Goal: Information Seeking & Learning: Learn about a topic

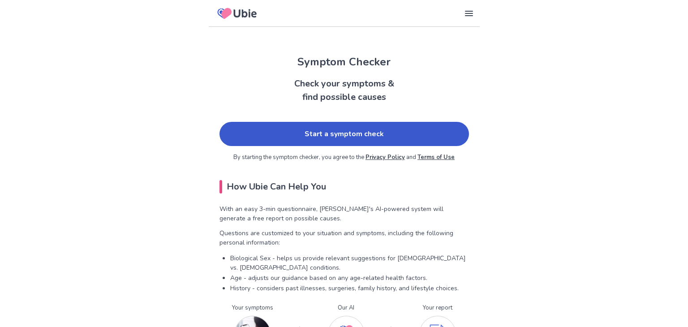
click at [280, 130] on link "Start a symptom check" at bounding box center [343, 134] width 249 height 24
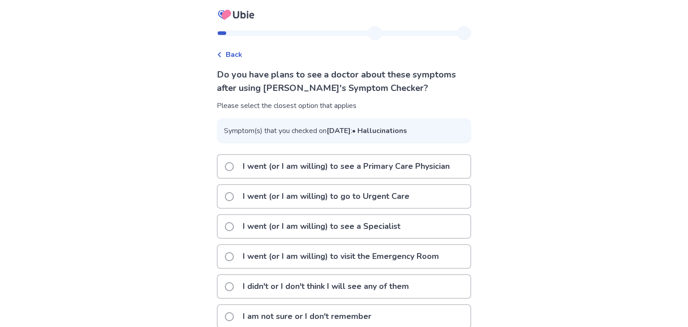
click at [222, 54] on icon at bounding box center [219, 54] width 5 height 5
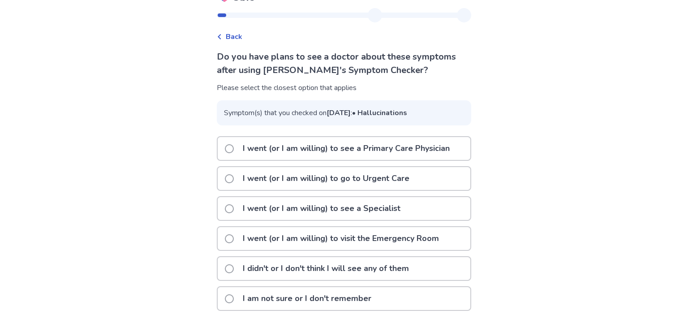
scroll to position [38, 0]
click at [230, 299] on span at bounding box center [229, 298] width 9 height 9
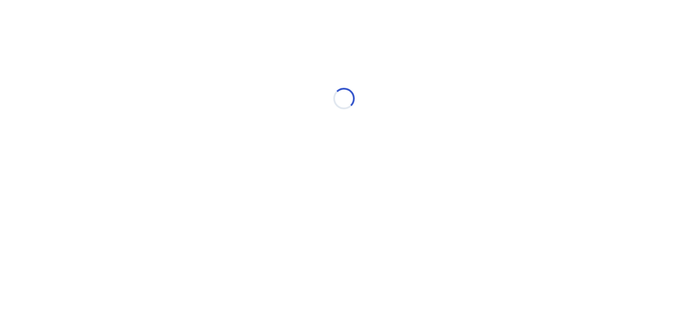
scroll to position [0, 0]
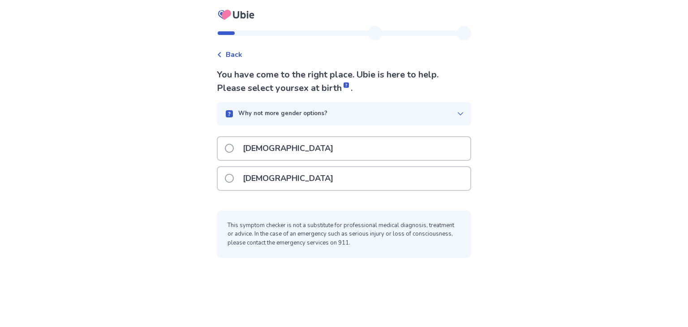
click at [262, 176] on p "[DEMOGRAPHIC_DATA]" at bounding box center [287, 178] width 101 height 23
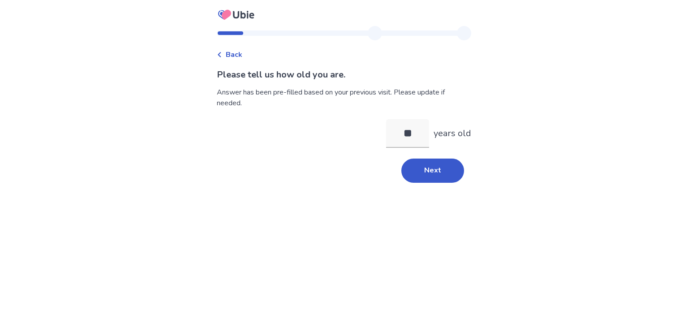
click at [402, 155] on div "Please tell us how old you are. Answer has been pre-filled based on your previo…" at bounding box center [344, 125] width 254 height 115
click at [410, 176] on button "Next" at bounding box center [432, 171] width 63 height 24
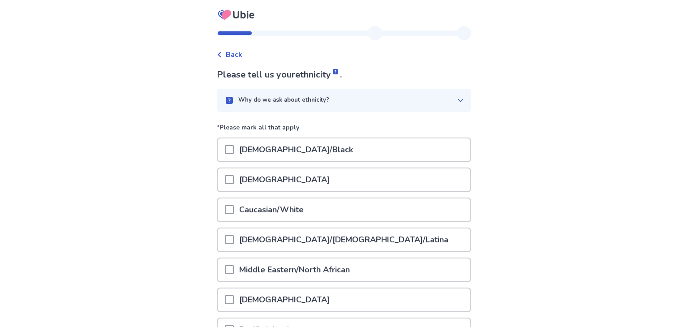
click at [355, 205] on div "Caucasian/White" at bounding box center [344, 209] width 253 height 23
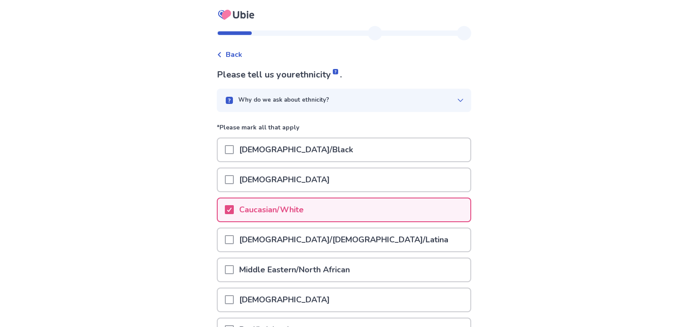
click at [131, 242] on div "Back Please tell us your ethnicity . Why do we ask about ethnicity? *Please mar…" at bounding box center [344, 226] width 688 height 452
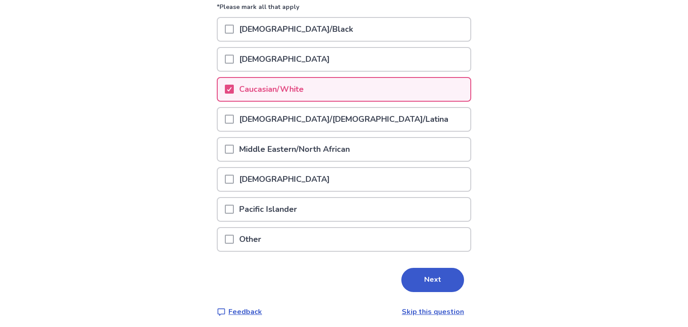
scroll to position [122, 0]
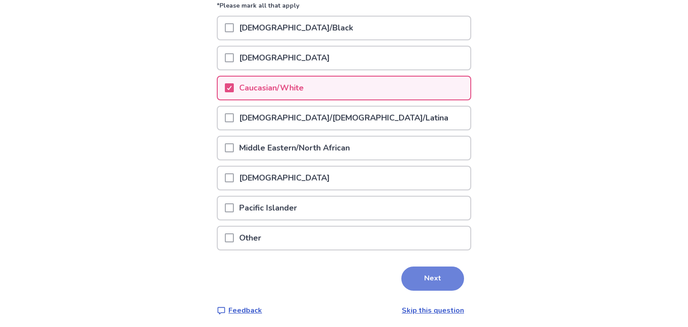
click at [419, 270] on button "Next" at bounding box center [432, 278] width 63 height 24
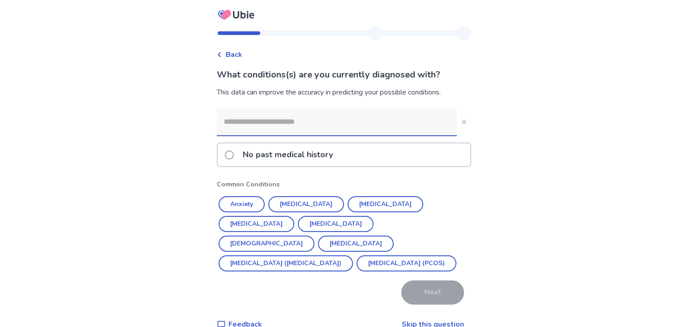
click at [323, 117] on input at bounding box center [337, 121] width 240 height 27
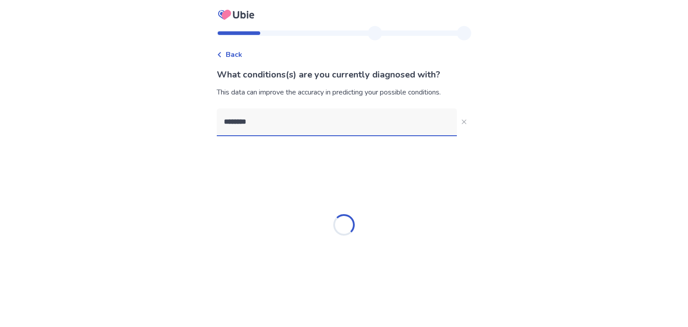
type input "*********"
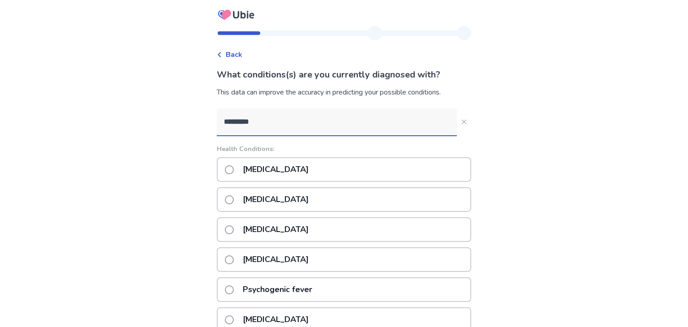
click at [268, 170] on p "[MEDICAL_DATA]" at bounding box center [275, 169] width 77 height 23
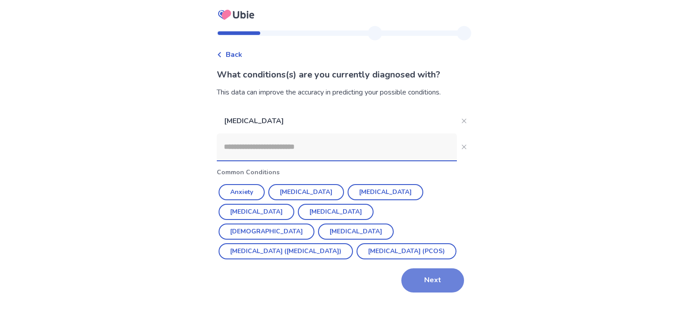
click at [437, 282] on button "Next" at bounding box center [432, 280] width 63 height 24
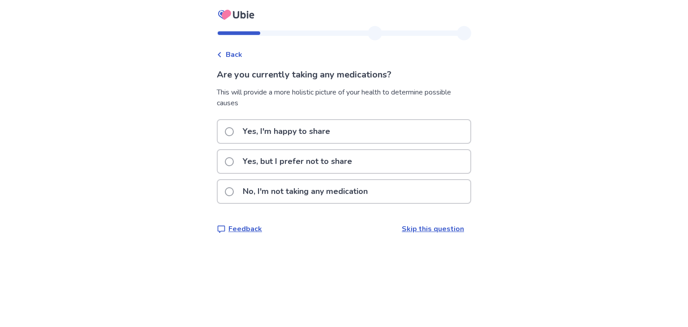
click at [299, 160] on p "Yes, but I prefer not to share" at bounding box center [297, 161] width 120 height 23
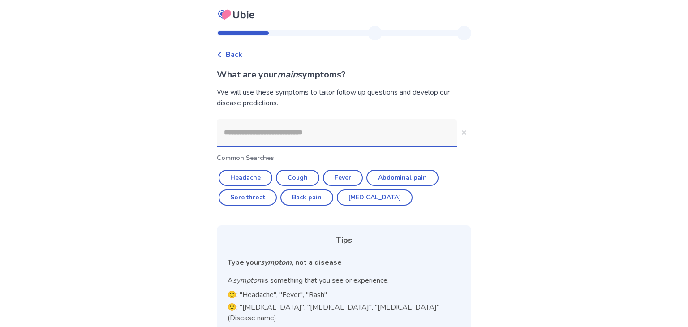
click at [268, 128] on input at bounding box center [337, 132] width 240 height 27
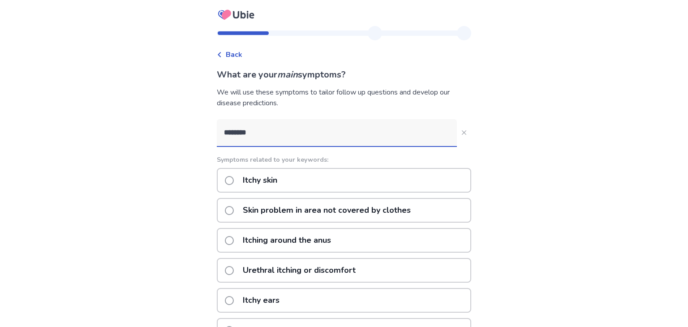
type input "*********"
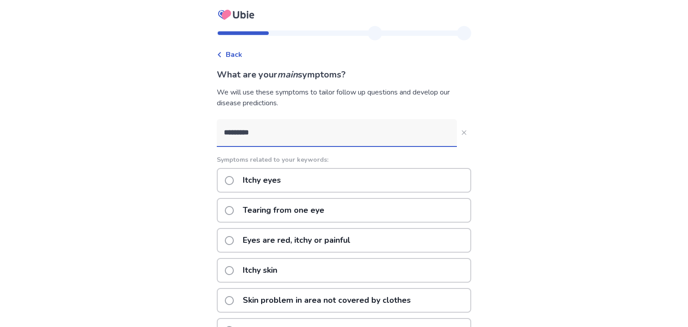
click at [232, 178] on span at bounding box center [229, 180] width 9 height 9
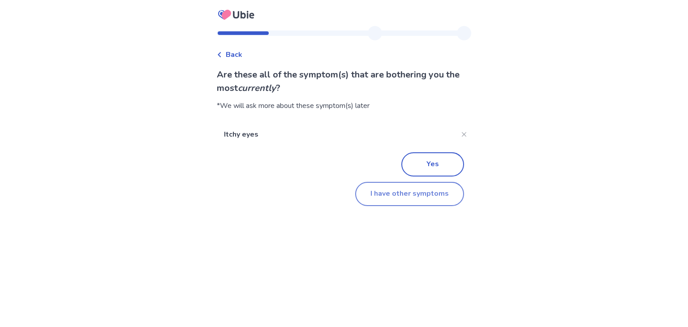
click at [400, 199] on button "I have other symptoms" at bounding box center [409, 194] width 109 height 24
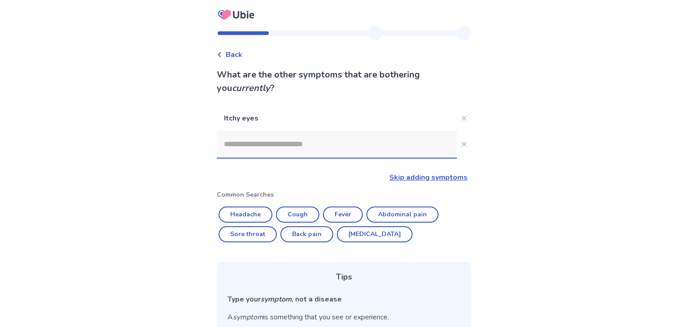
click at [335, 144] on input at bounding box center [337, 144] width 240 height 27
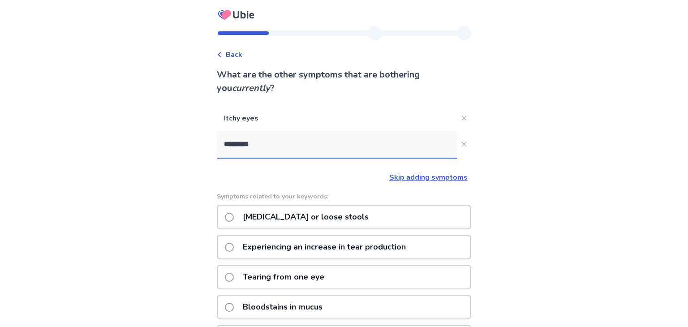
type input "*********"
click at [521, 256] on div "Back What are the other symptoms that are bothering you currently ? Itchy eyes …" at bounding box center [344, 278] width 688 height 557
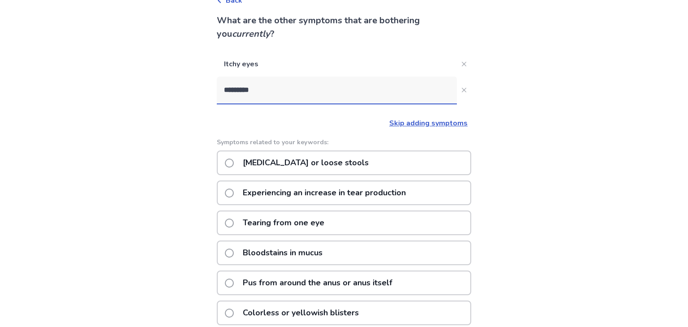
scroll to position [54, 0]
click at [401, 189] on p "Experiencing an increase in tear production" at bounding box center [324, 193] width 174 height 23
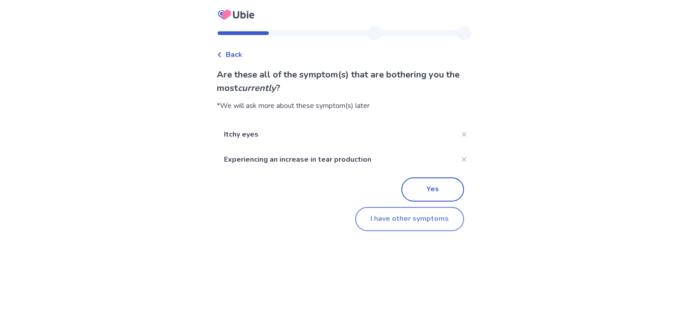
click at [394, 223] on button "I have other symptoms" at bounding box center [409, 219] width 109 height 24
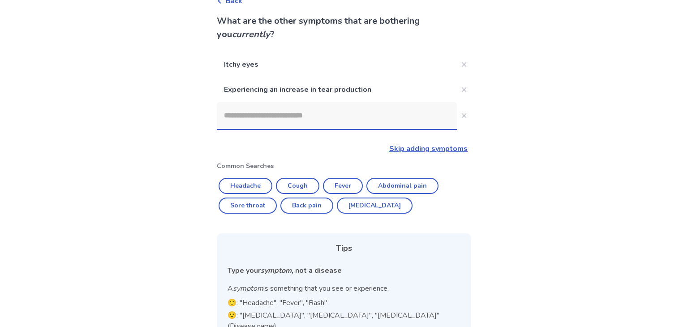
click at [309, 118] on input at bounding box center [337, 115] width 240 height 27
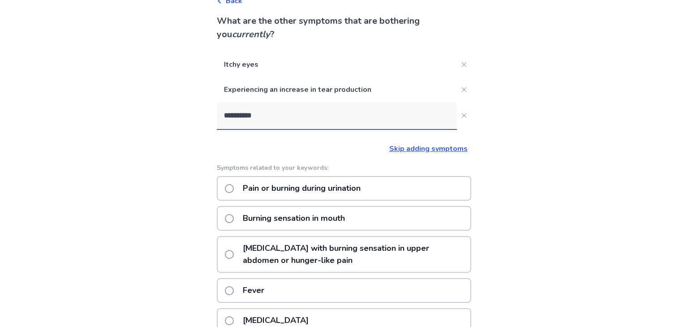
type input "**********"
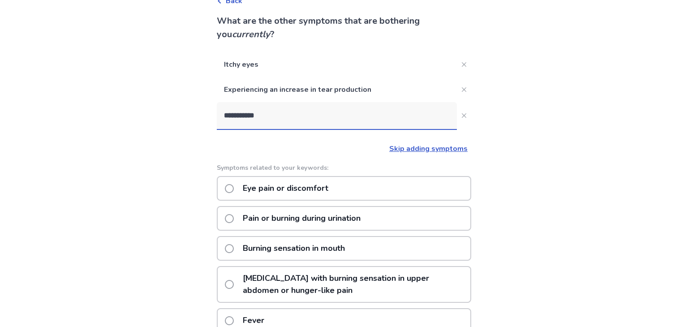
click at [294, 186] on p "Eye pain or discomfort" at bounding box center [285, 188] width 96 height 23
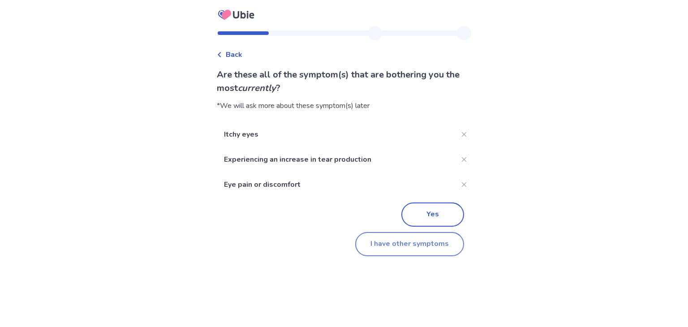
click at [370, 244] on button "I have other symptoms" at bounding box center [409, 244] width 109 height 24
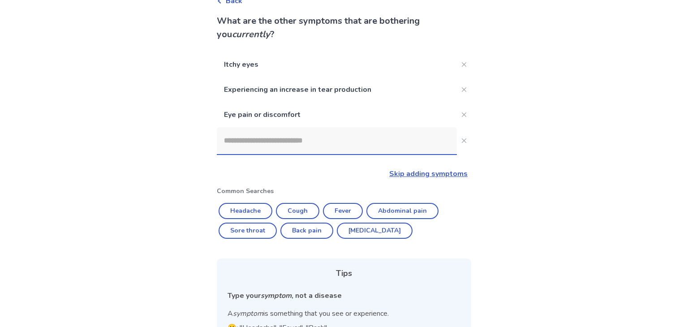
click at [314, 146] on input at bounding box center [337, 140] width 240 height 27
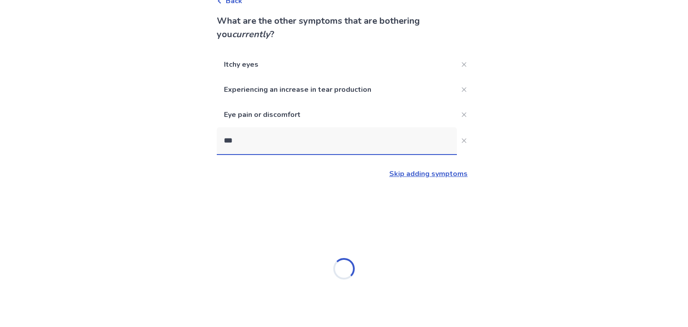
type input "****"
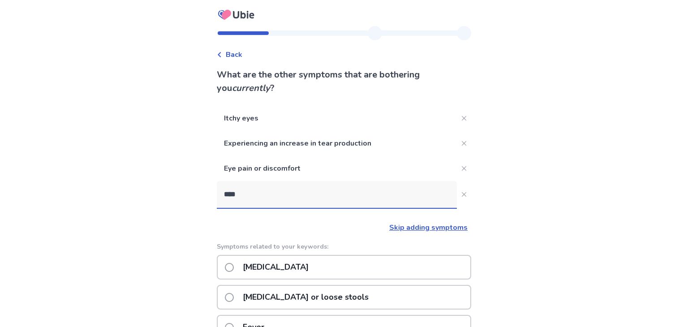
click at [276, 272] on p "[MEDICAL_DATA]" at bounding box center [275, 267] width 77 height 23
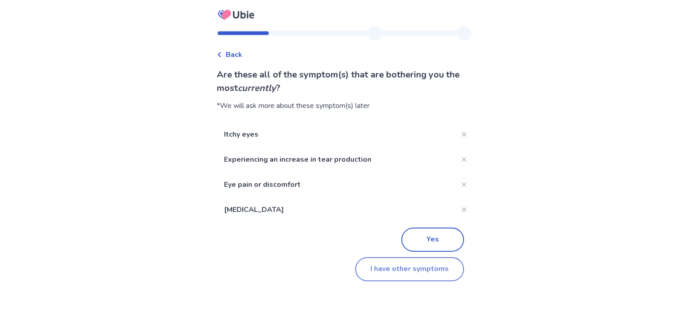
click at [378, 268] on button "I have other symptoms" at bounding box center [409, 269] width 109 height 24
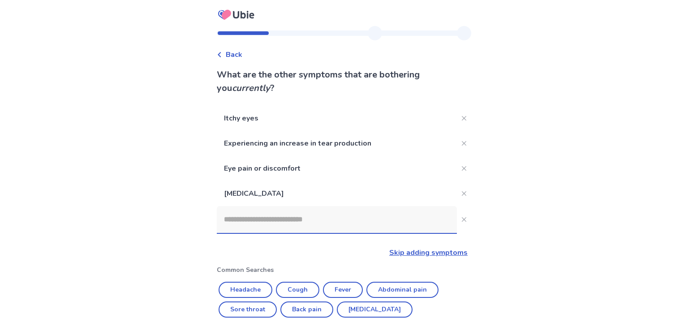
click at [329, 222] on input at bounding box center [337, 219] width 240 height 27
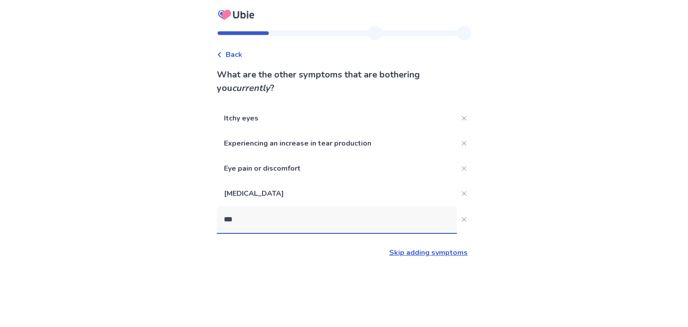
type input "****"
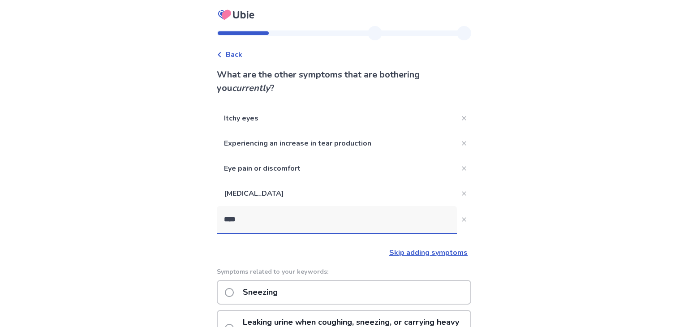
click at [283, 292] on p "Sneezing" at bounding box center [260, 292] width 46 height 23
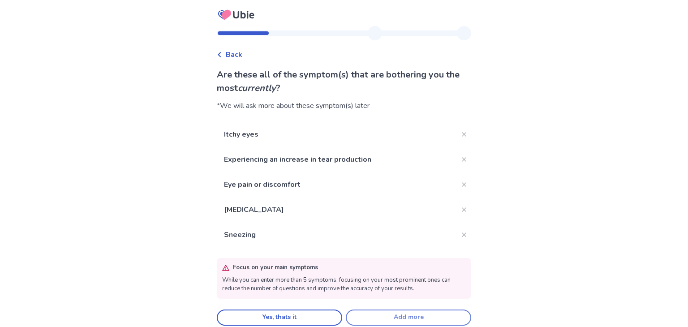
click at [390, 314] on button "Add more" at bounding box center [408, 317] width 125 height 16
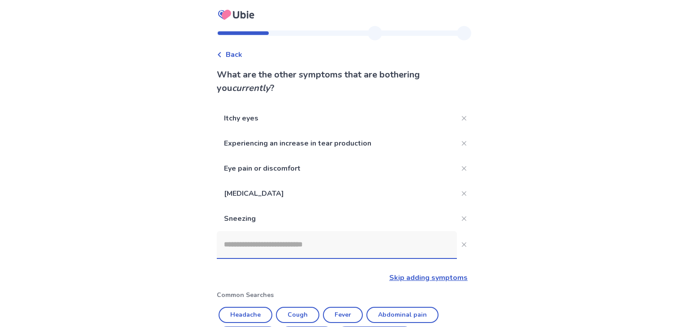
click at [327, 241] on input at bounding box center [337, 244] width 240 height 27
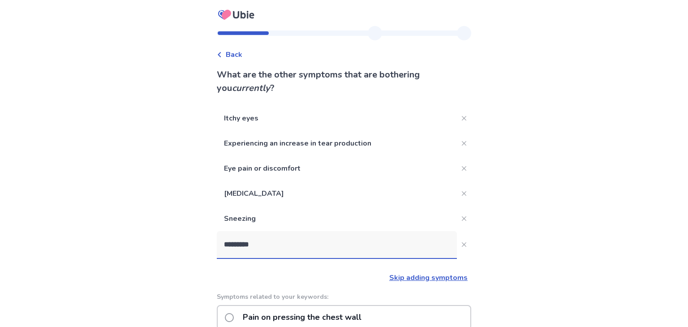
type input "**********"
click at [302, 318] on p "Pain on pressing the chest wall" at bounding box center [301, 317] width 129 height 23
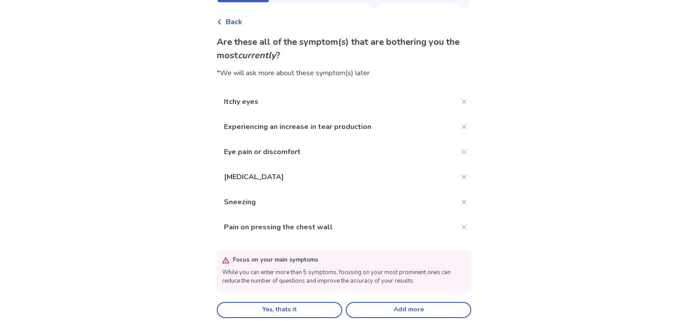
scroll to position [34, 0]
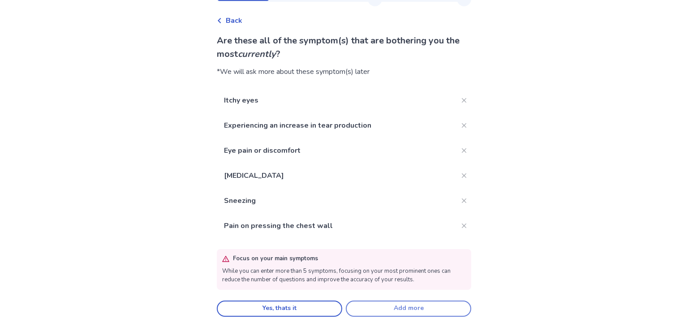
click at [373, 309] on button "Add more" at bounding box center [408, 309] width 125 height 16
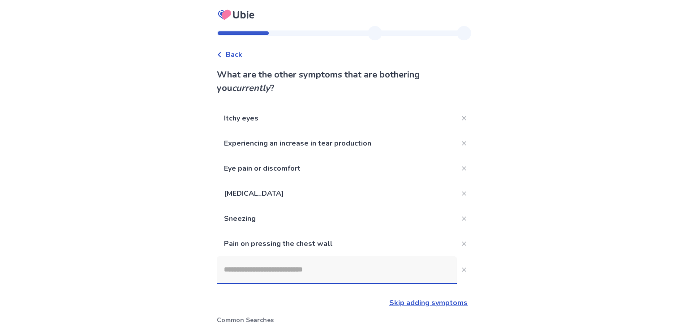
click at [329, 271] on input at bounding box center [337, 269] width 240 height 27
click at [458, 246] on button "Close" at bounding box center [464, 243] width 14 height 14
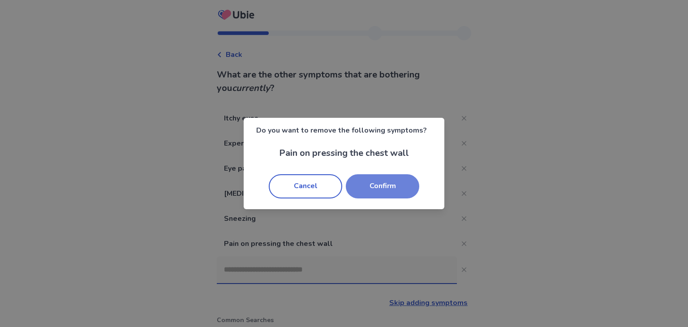
click at [378, 185] on button "Confirm" at bounding box center [382, 186] width 73 height 24
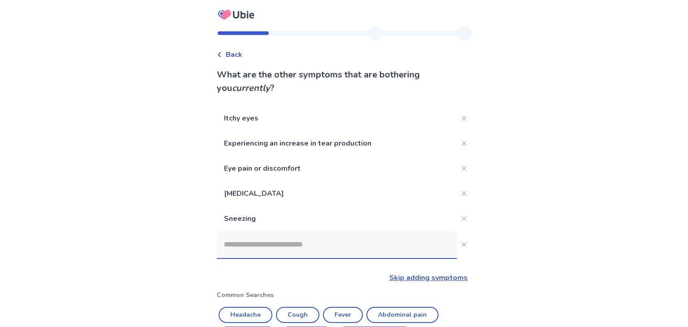
click at [351, 241] on input at bounding box center [337, 244] width 240 height 27
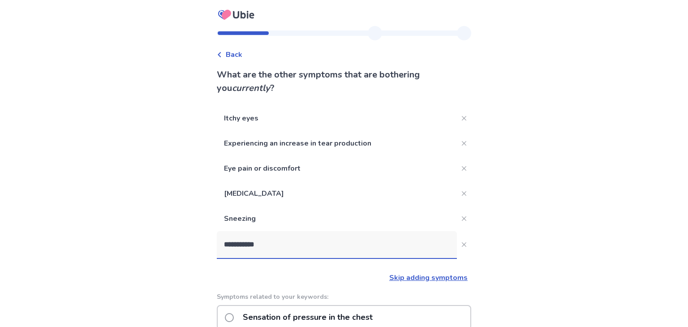
type input "**********"
click at [495, 294] on div "**********" at bounding box center [344, 322] width 688 height 645
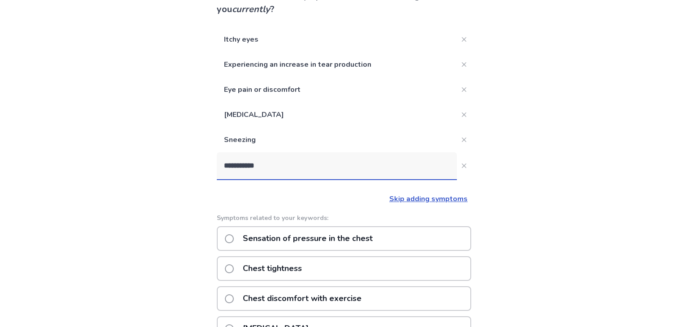
scroll to position [125, 0]
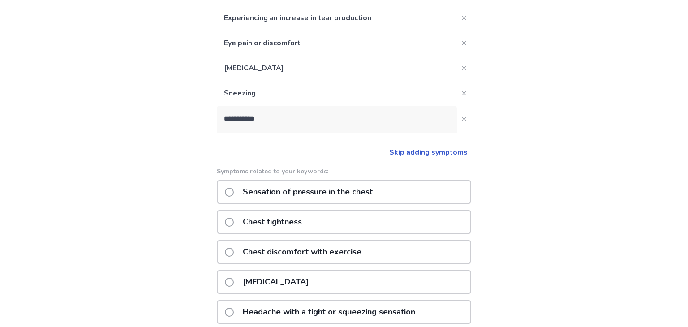
click at [332, 222] on div "Chest tightness" at bounding box center [344, 222] width 254 height 25
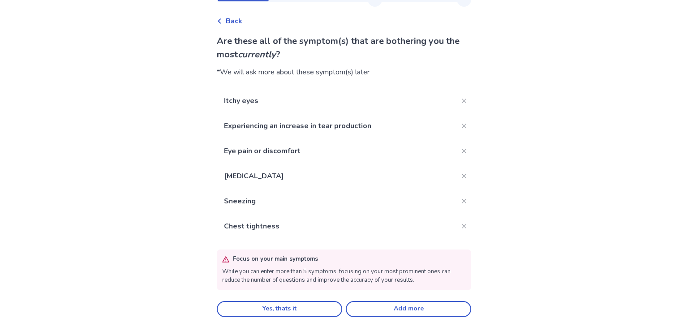
scroll to position [34, 0]
click at [402, 311] on button "Add more" at bounding box center [408, 309] width 125 height 16
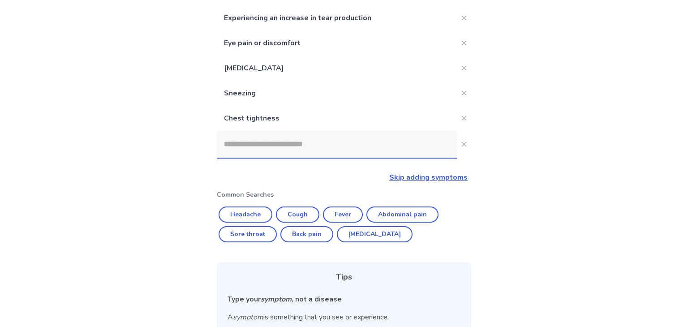
click at [329, 150] on input at bounding box center [337, 144] width 240 height 27
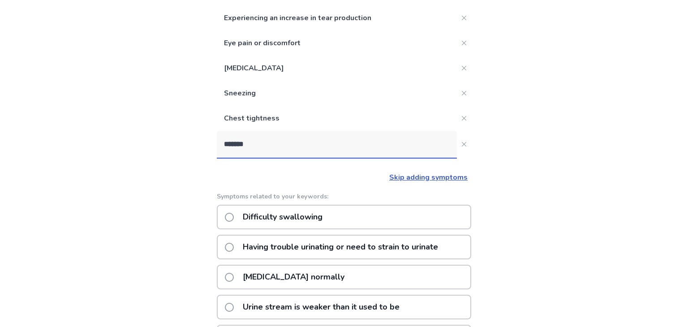
type input "********"
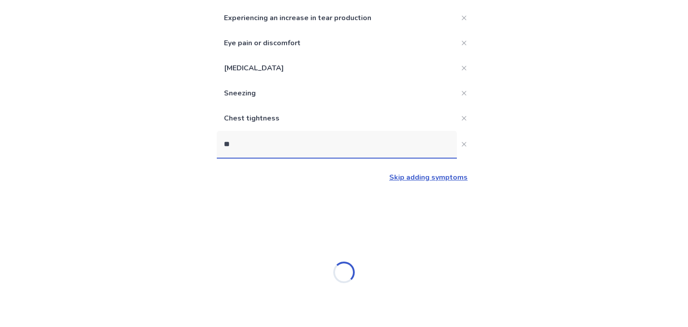
type input "*"
type input "*********"
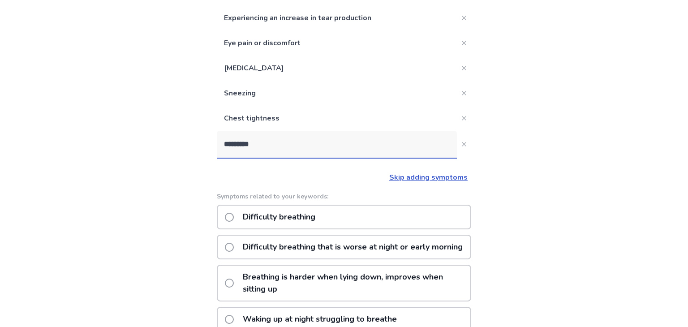
click at [311, 215] on p "Difficulty breathing" at bounding box center [278, 217] width 83 height 23
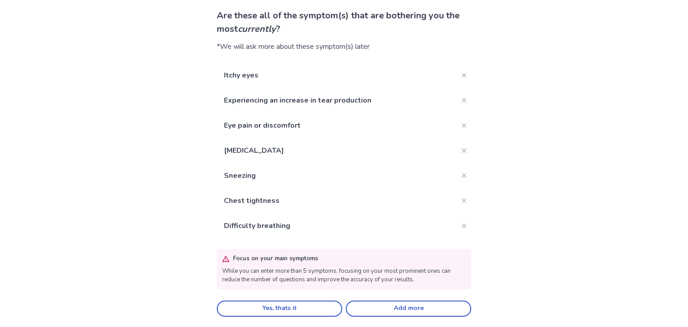
scroll to position [59, 0]
click at [404, 310] on button "Add more" at bounding box center [408, 309] width 125 height 16
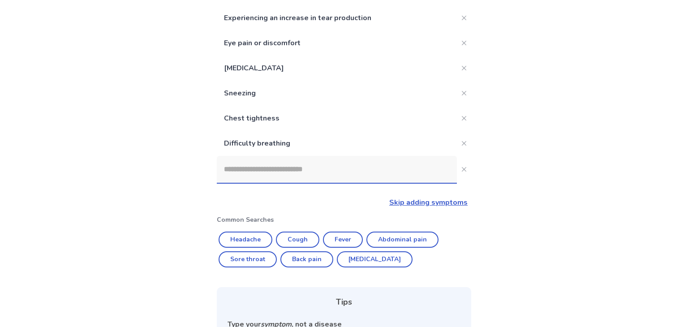
click at [281, 171] on input at bounding box center [337, 169] width 240 height 27
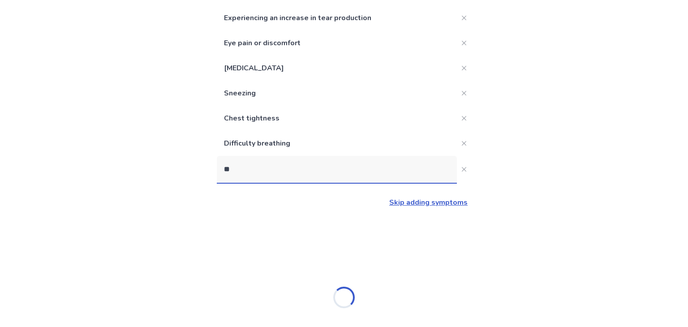
type input "***"
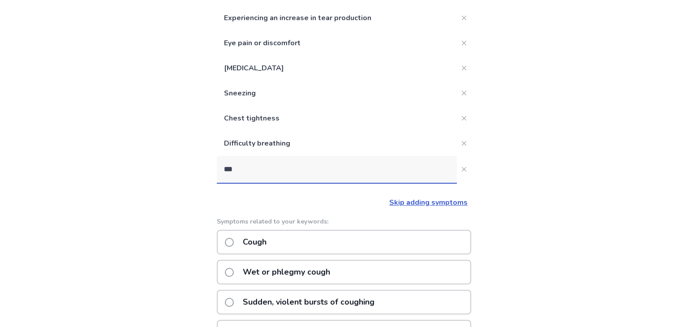
click at [267, 237] on p "Cough" at bounding box center [254, 242] width 34 height 23
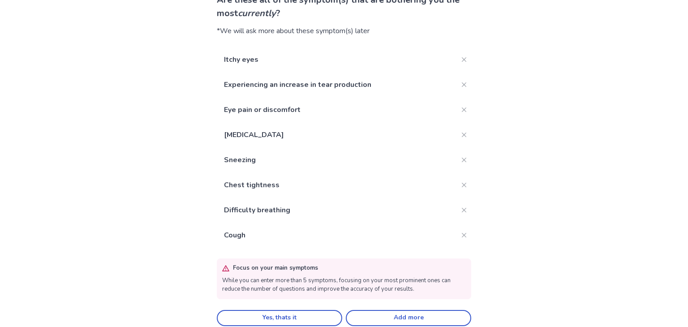
scroll to position [84, 0]
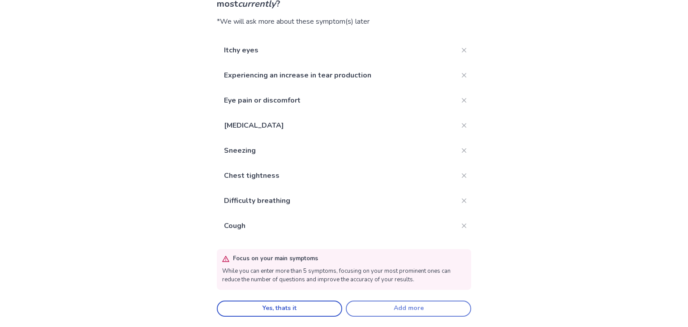
click at [372, 308] on button "Add more" at bounding box center [408, 309] width 125 height 16
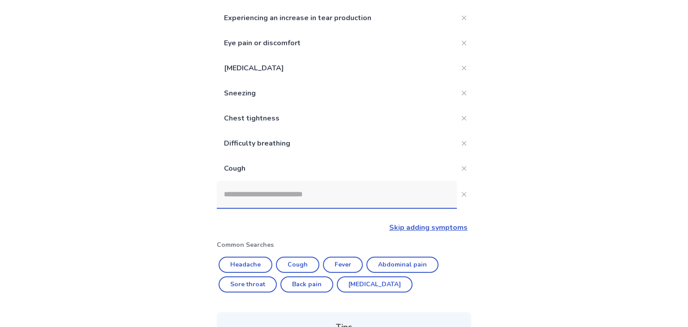
click at [289, 193] on input at bounding box center [337, 194] width 240 height 27
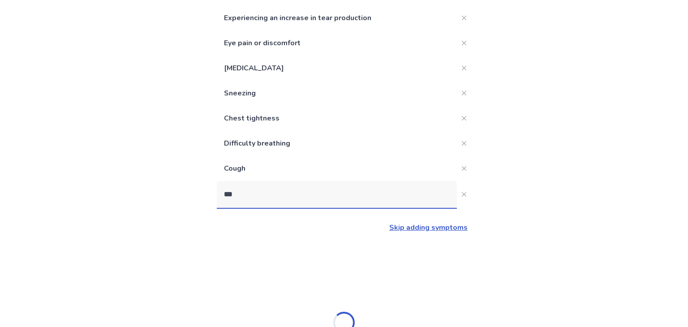
type input "****"
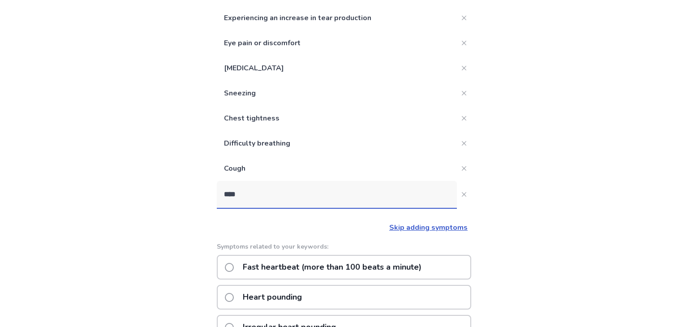
click at [281, 264] on p "Fast heartbeat (more than 100 beats a minute)" at bounding box center [331, 267] width 189 height 23
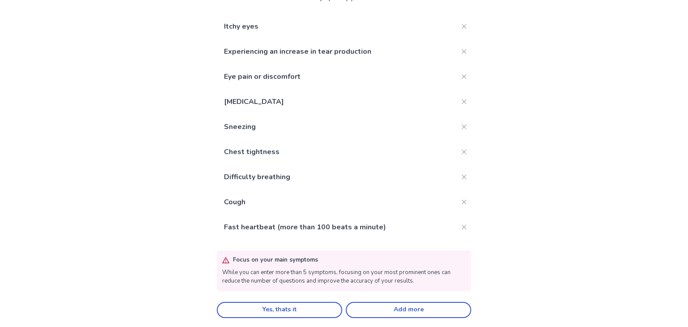
scroll to position [109, 0]
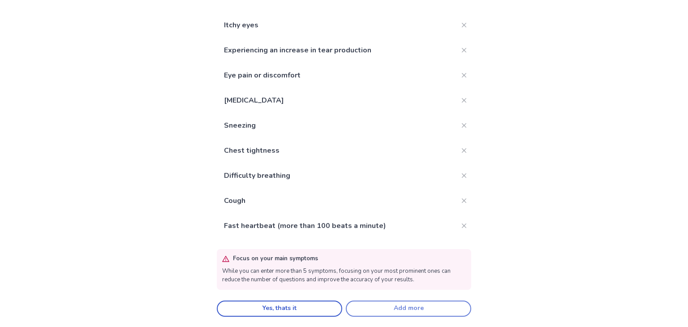
click at [374, 307] on button "Add more" at bounding box center [408, 309] width 125 height 16
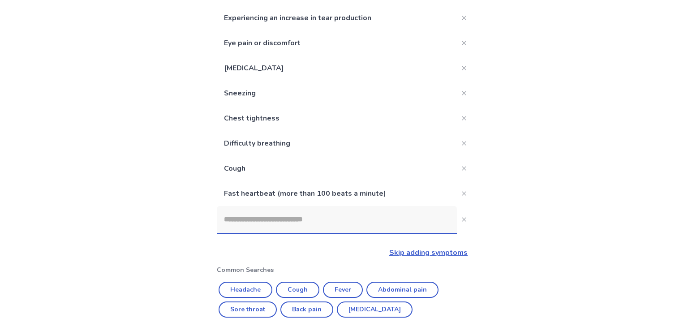
click at [308, 219] on input at bounding box center [337, 219] width 240 height 27
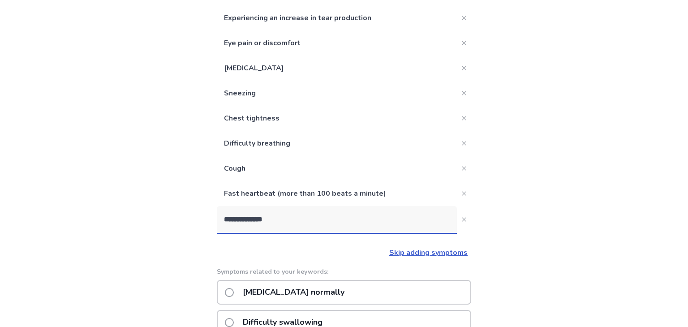
click at [186, 305] on div "**********" at bounding box center [344, 202] width 688 height 655
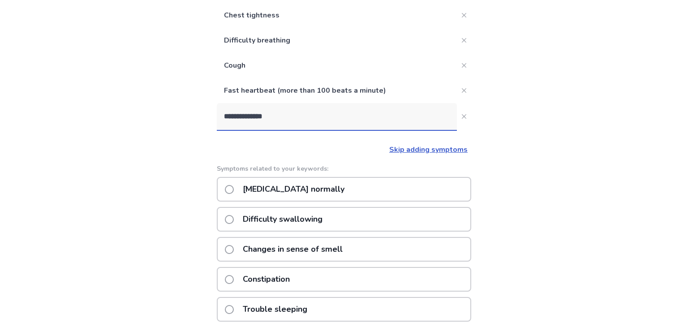
scroll to position [179, 0]
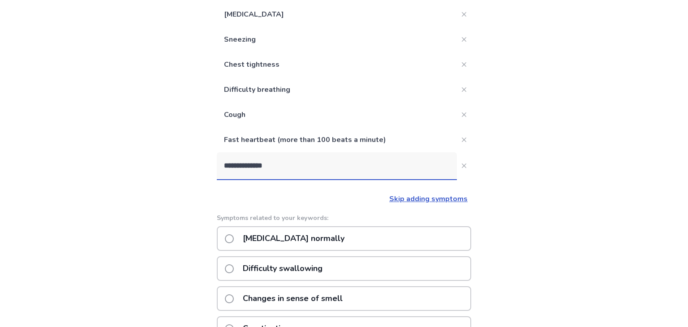
click at [314, 161] on input "**********" at bounding box center [337, 165] width 240 height 27
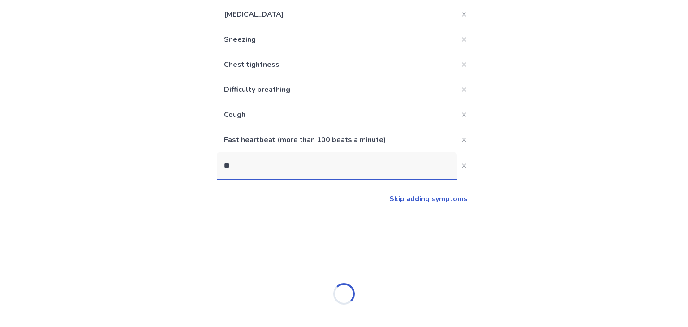
type input "*"
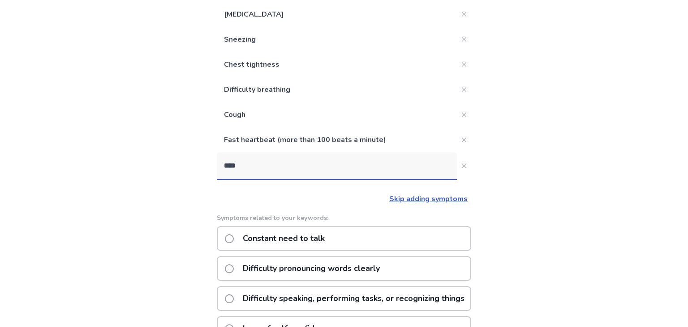
click at [198, 278] on div "Back What are the other symptoms that are bothering you currently ? Itchy eyes …" at bounding box center [344, 212] width 688 height 782
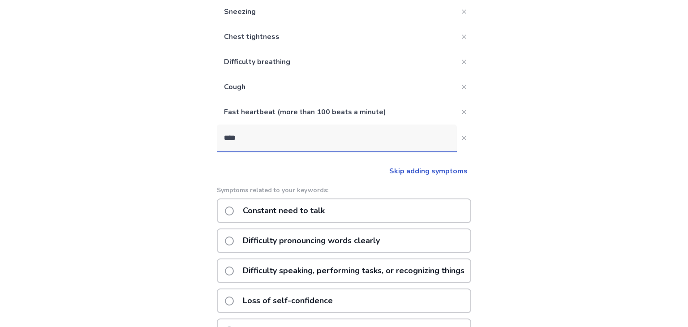
scroll to position [194, 0]
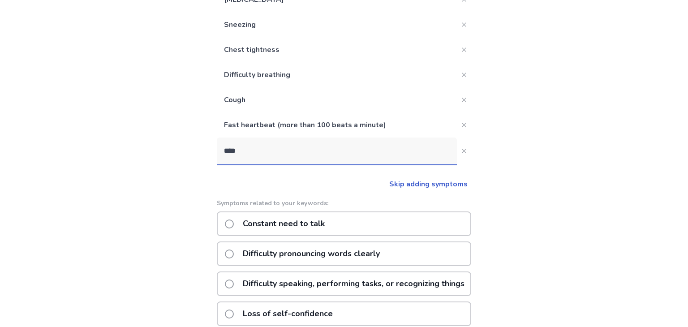
click at [260, 150] on input "****" at bounding box center [337, 151] width 240 height 27
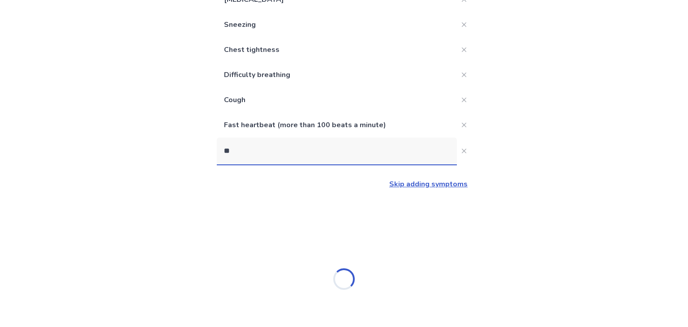
type input "*"
type input "****"
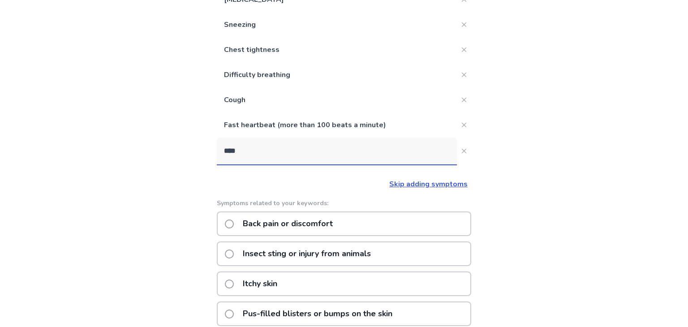
click at [259, 223] on p "Back pain or discomfort" at bounding box center [287, 223] width 101 height 23
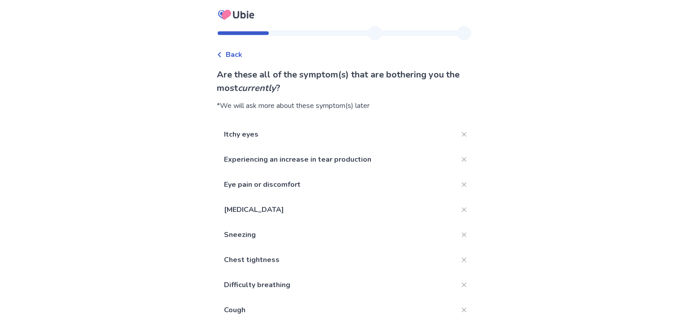
click at [187, 227] on div "Back Are these all of the symptom(s) that are bothering you the most currently …" at bounding box center [344, 231] width 688 height 462
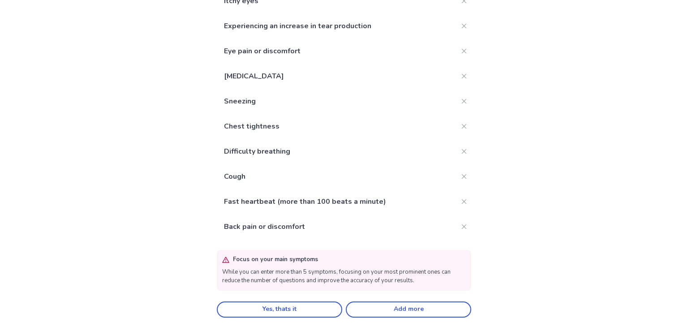
scroll to position [134, 0]
click at [282, 308] on button "Yes, thats it" at bounding box center [279, 309] width 125 height 16
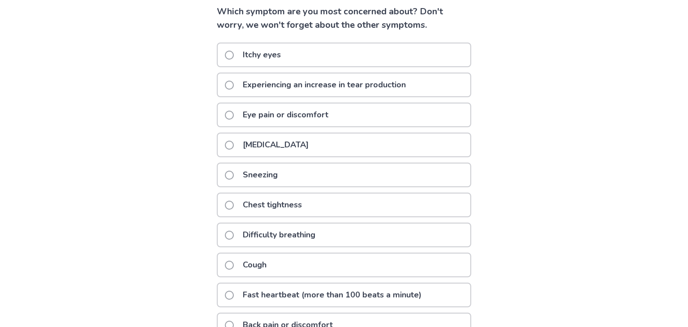
scroll to position [86, 0]
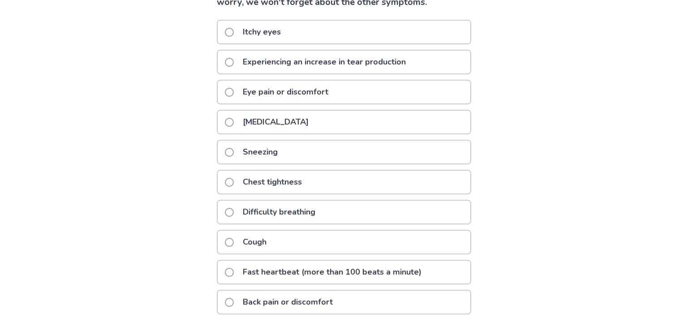
click at [233, 179] on span at bounding box center [229, 182] width 9 height 9
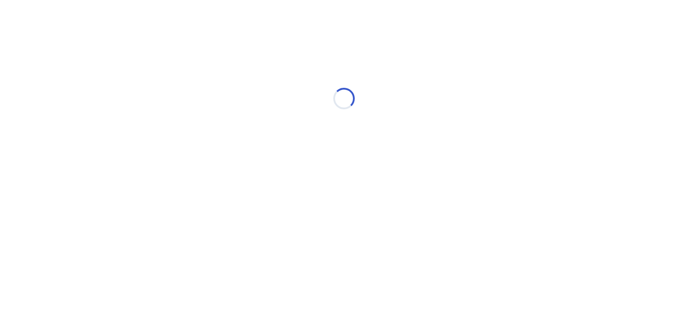
scroll to position [0, 0]
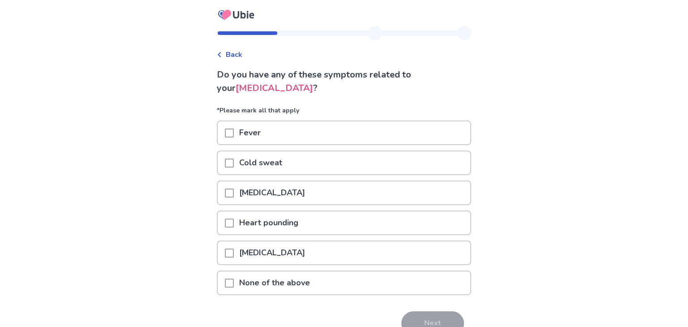
click at [232, 223] on span at bounding box center [229, 223] width 9 height 9
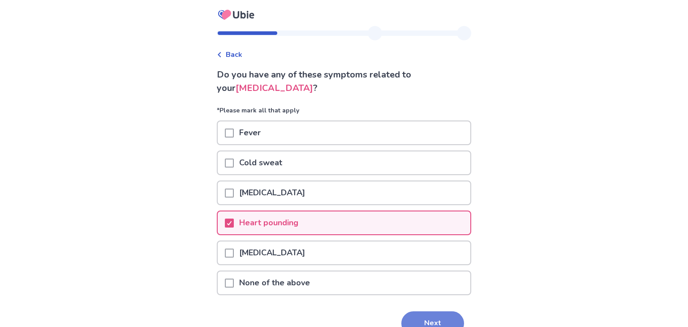
click at [434, 317] on button "Next" at bounding box center [432, 323] width 63 height 24
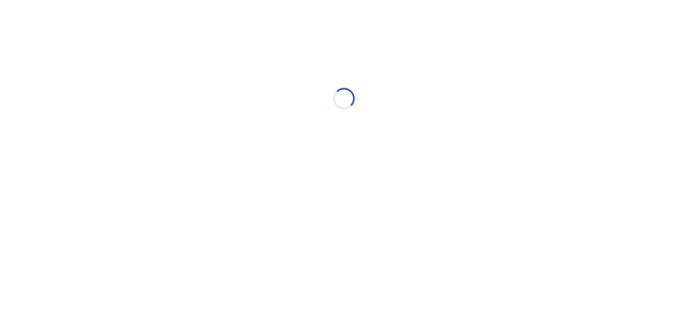
select select "*"
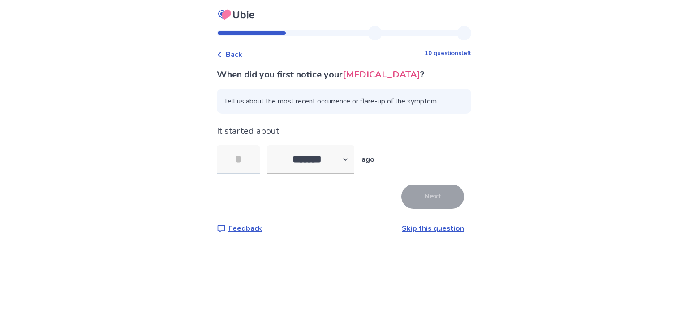
type input "*"
click at [414, 198] on button "Next" at bounding box center [432, 197] width 63 height 24
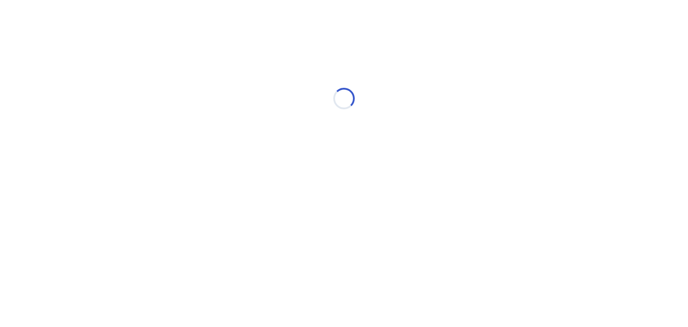
select select "*"
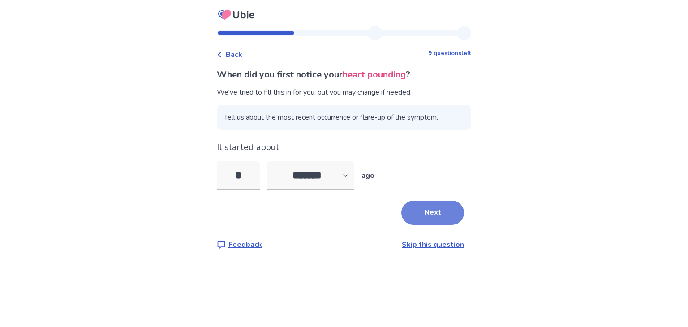
click at [437, 210] on button "Next" at bounding box center [432, 213] width 63 height 24
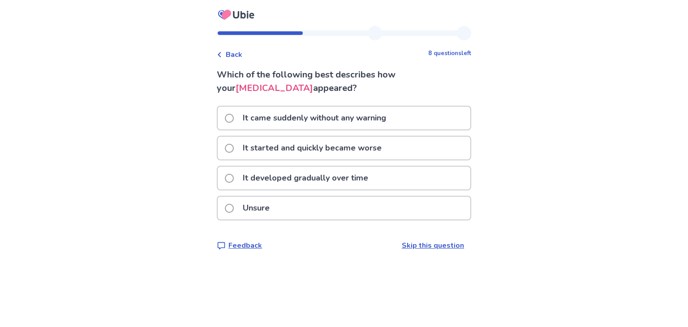
click at [238, 150] on label "It started and quickly became worse" at bounding box center [306, 148] width 162 height 23
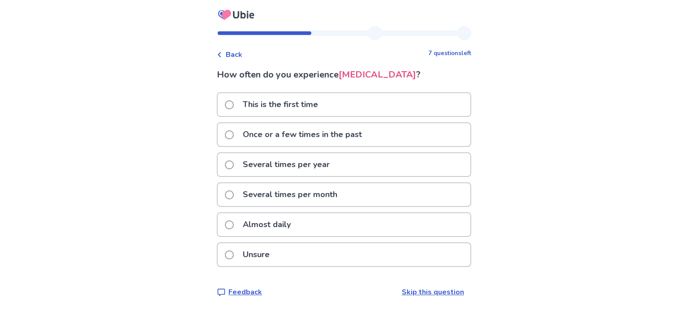
click at [234, 255] on span at bounding box center [229, 254] width 9 height 9
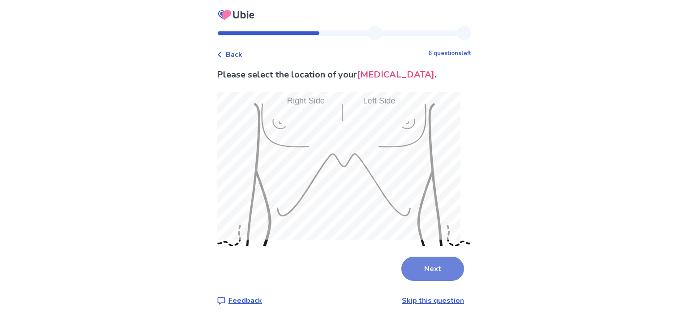
click at [424, 263] on button "Next" at bounding box center [432, 269] width 63 height 24
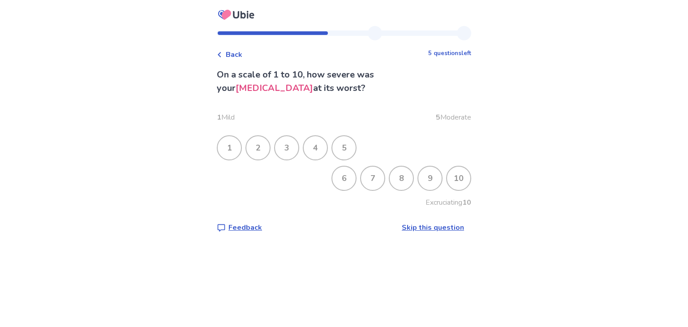
click at [400, 181] on div "8" at bounding box center [401, 178] width 23 height 23
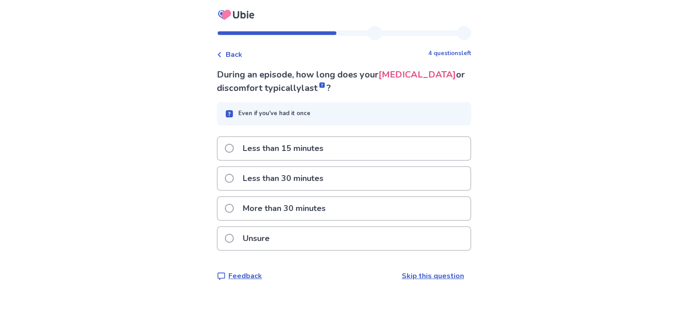
click at [234, 206] on span at bounding box center [229, 208] width 9 height 9
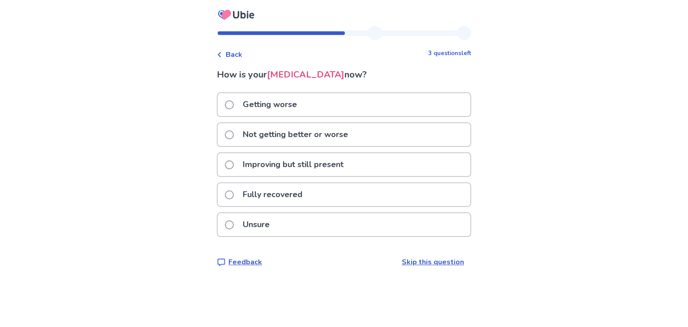
click at [234, 167] on span at bounding box center [229, 164] width 9 height 9
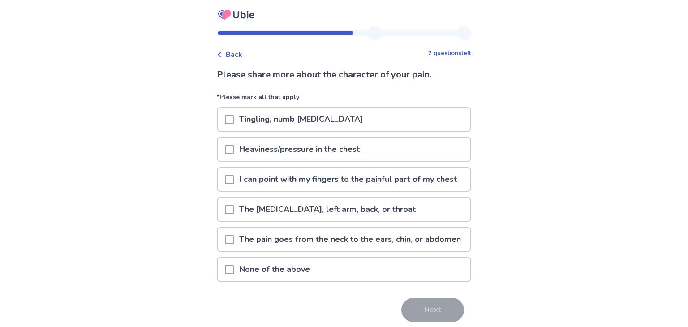
click at [233, 150] on span at bounding box center [229, 149] width 9 height 9
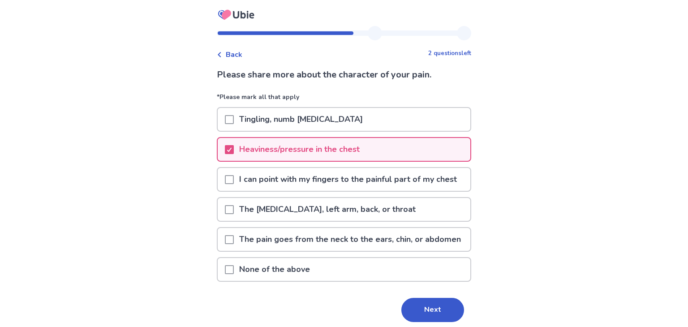
click at [234, 214] on span at bounding box center [229, 209] width 9 height 9
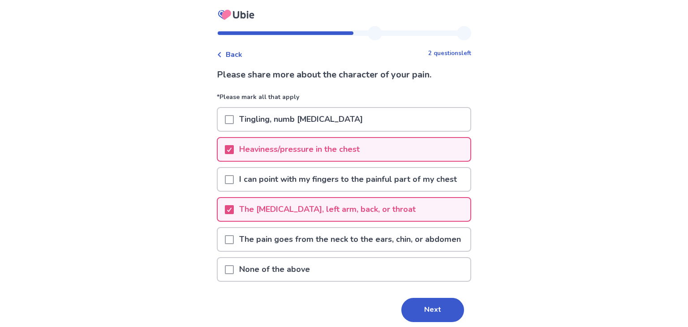
click at [178, 275] on div "Back 2 questions left Please share more about the character of your pain. *Plea…" at bounding box center [344, 180] width 688 height 361
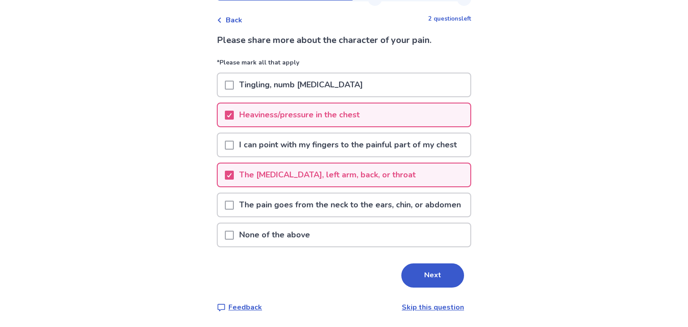
scroll to position [69, 0]
click at [439, 274] on button "Next" at bounding box center [432, 275] width 63 height 24
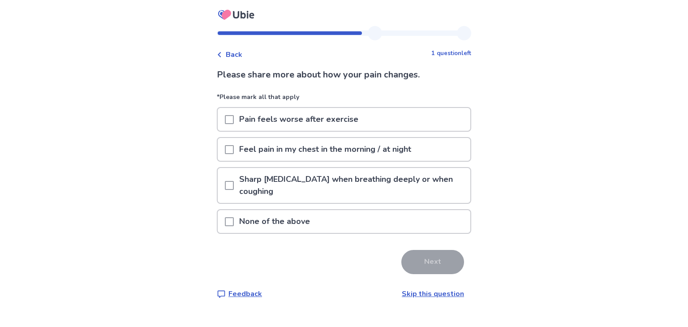
click at [234, 184] on span at bounding box center [229, 185] width 9 height 9
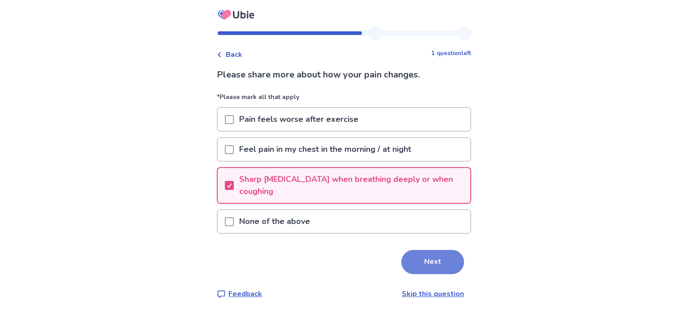
click at [409, 260] on button "Next" at bounding box center [432, 262] width 63 height 24
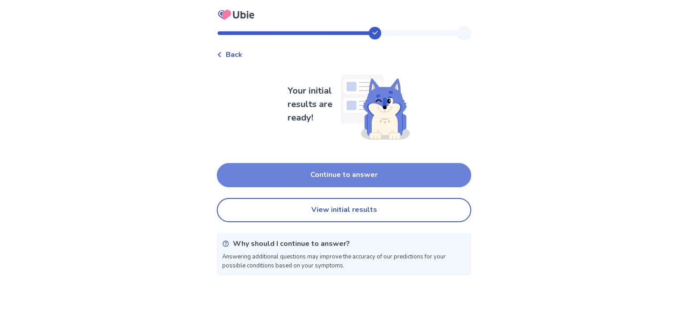
click at [349, 177] on button "Continue to answer" at bounding box center [344, 175] width 254 height 24
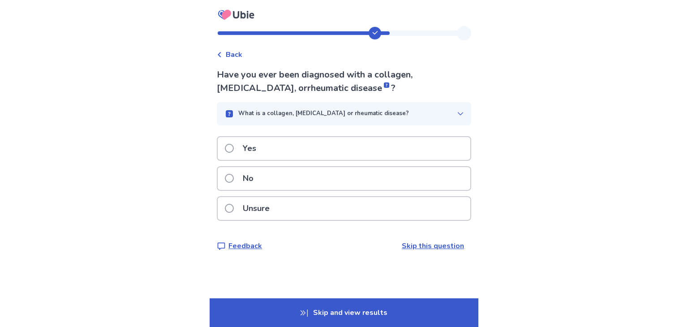
click at [276, 181] on div "No" at bounding box center [344, 178] width 253 height 23
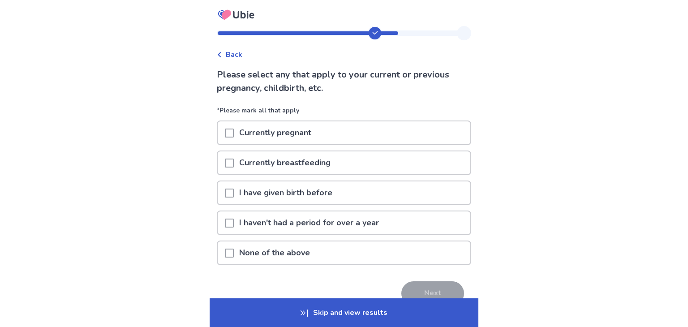
click at [234, 193] on span at bounding box center [229, 193] width 9 height 9
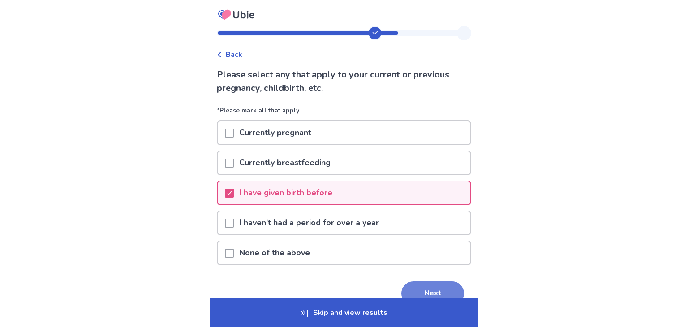
click at [412, 286] on button "Next" at bounding box center [432, 293] width 63 height 24
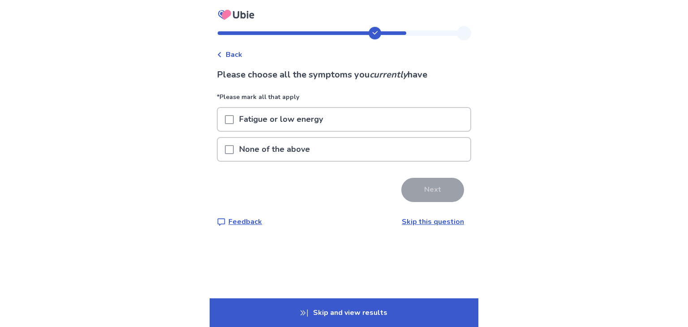
click at [233, 124] on div at bounding box center [229, 119] width 9 height 23
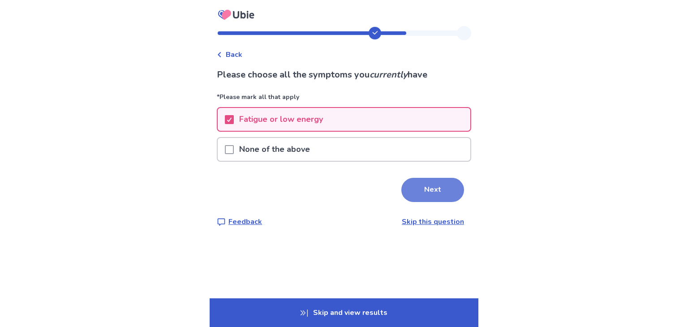
click at [419, 190] on button "Next" at bounding box center [432, 190] width 63 height 24
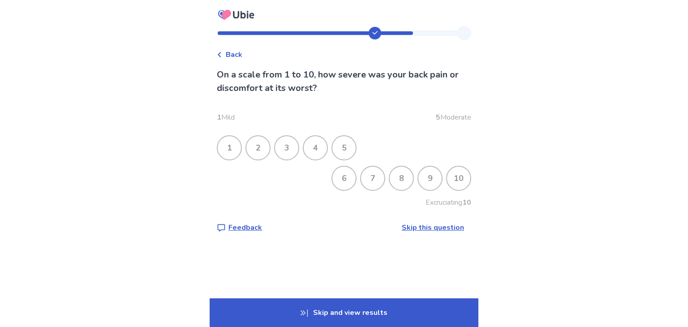
click at [420, 181] on div "9" at bounding box center [429, 178] width 23 height 23
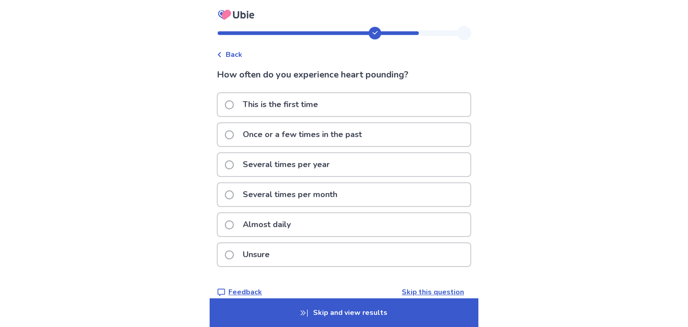
click at [288, 250] on div "Unsure" at bounding box center [344, 254] width 253 height 23
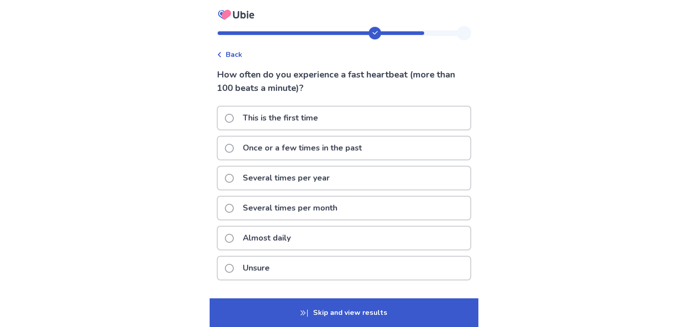
click at [275, 264] on p "Unsure" at bounding box center [256, 268] width 38 height 23
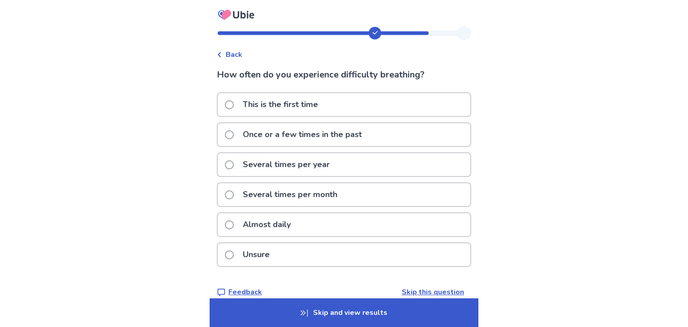
click at [271, 225] on p "Almost daily" at bounding box center [266, 224] width 59 height 23
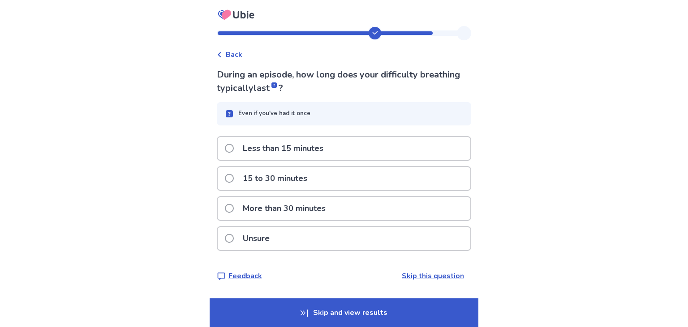
click at [262, 240] on p "Unsure" at bounding box center [256, 238] width 38 height 23
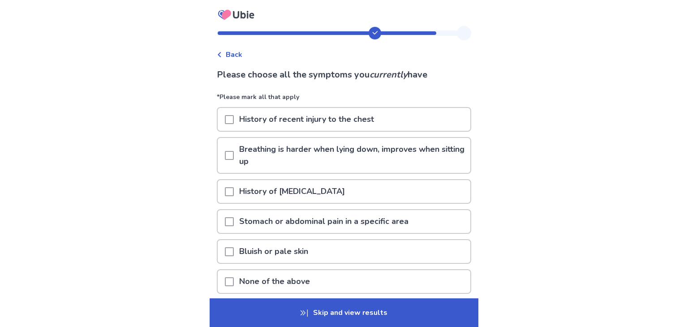
click at [234, 279] on span at bounding box center [229, 281] width 9 height 9
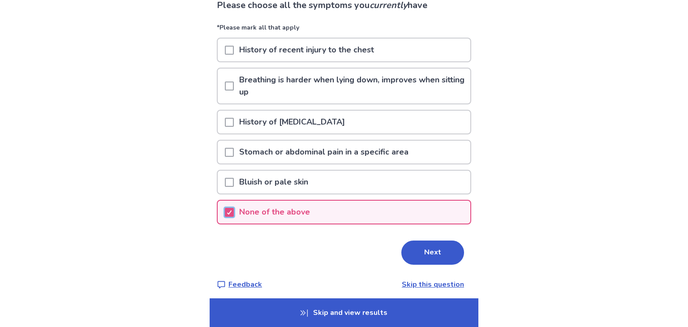
scroll to position [73, 0]
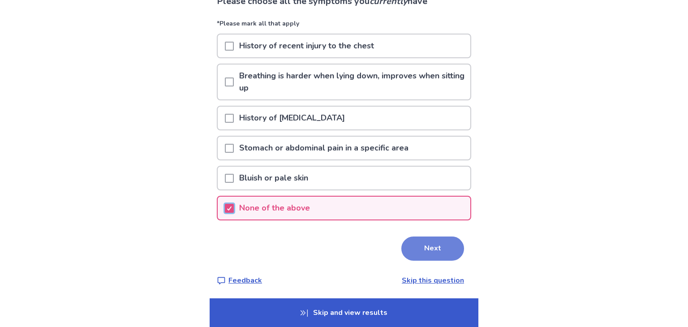
click at [430, 242] on button "Next" at bounding box center [432, 248] width 63 height 24
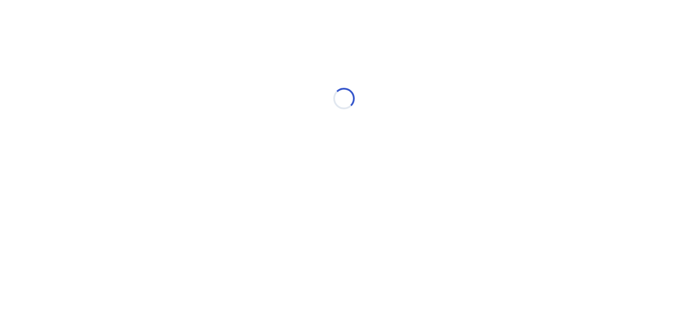
scroll to position [0, 0]
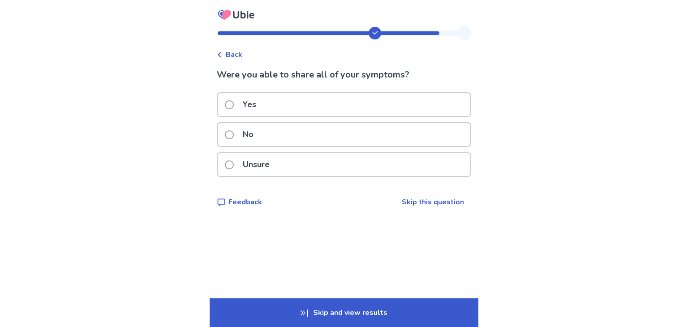
click at [290, 103] on div "Yes" at bounding box center [344, 104] width 253 height 23
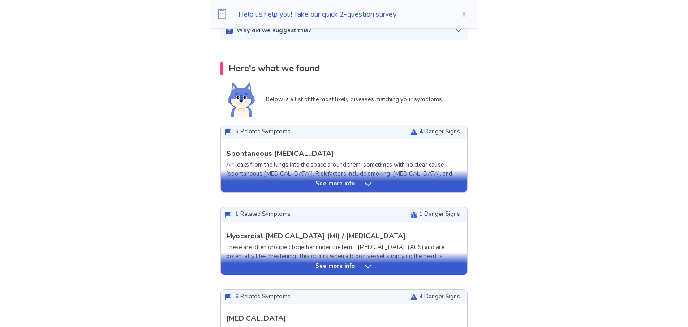
scroll to position [161, 0]
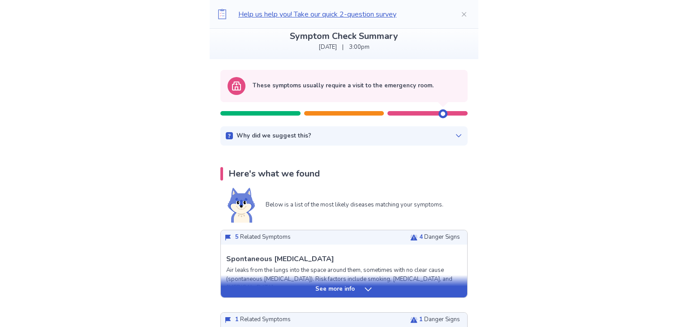
scroll to position [54, 0]
click at [455, 133] on icon at bounding box center [458, 136] width 7 height 7
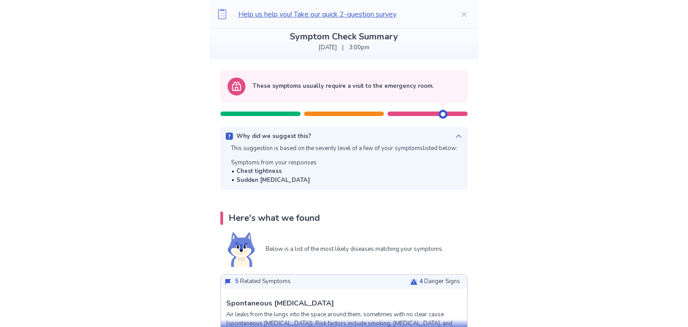
click at [455, 133] on icon at bounding box center [458, 136] width 7 height 7
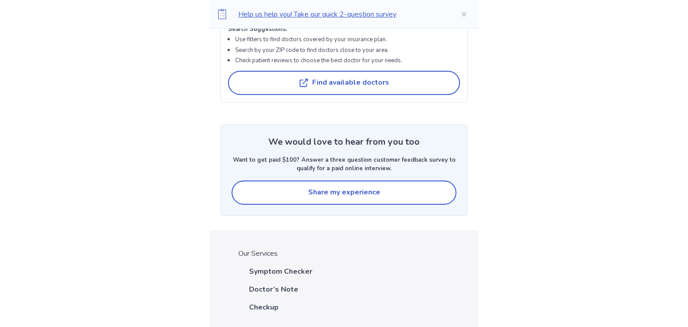
scroll to position [2024, 0]
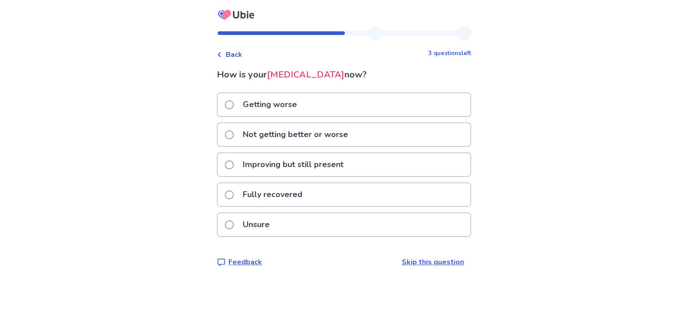
click at [234, 163] on span at bounding box center [229, 164] width 9 height 9
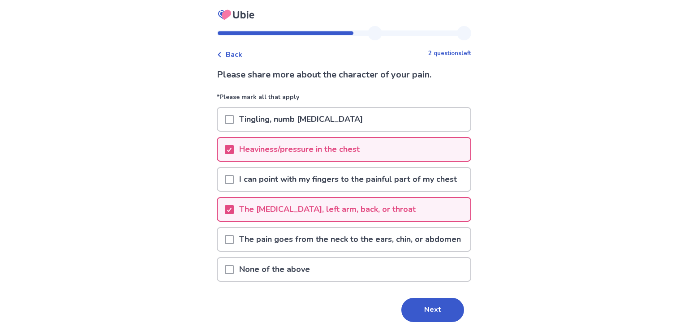
click at [170, 199] on div "Back 2 questions left Please share more about the character of your pain. *Plea…" at bounding box center [344, 180] width 688 height 361
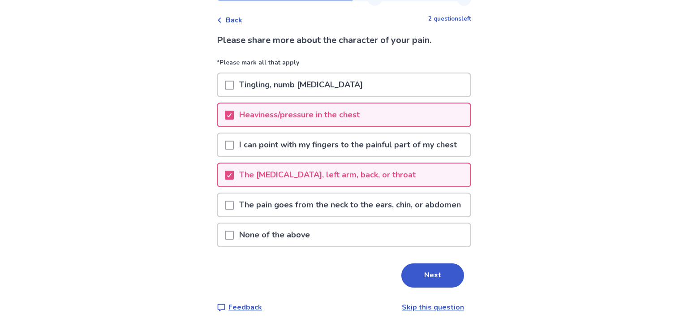
scroll to position [69, 0]
click at [426, 277] on button "Next" at bounding box center [432, 275] width 63 height 24
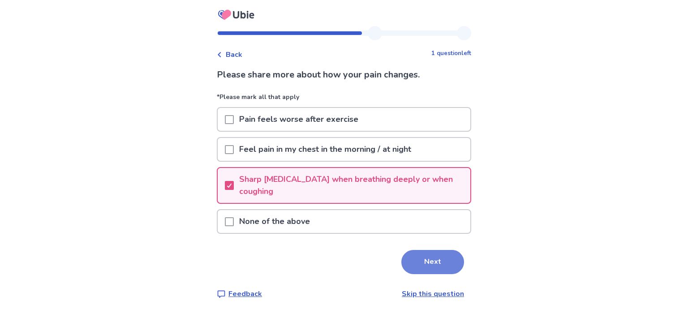
click at [423, 267] on button "Next" at bounding box center [432, 262] width 63 height 24
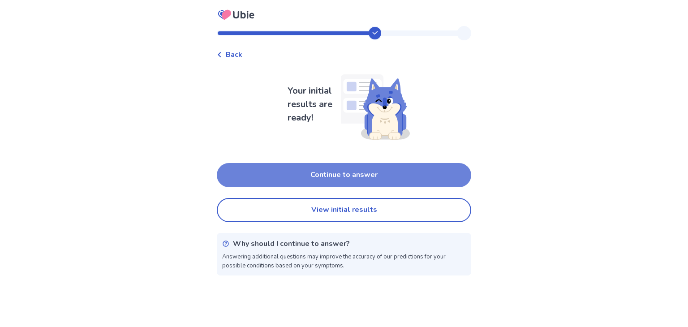
click at [383, 169] on button "Continue to answer" at bounding box center [344, 175] width 254 height 24
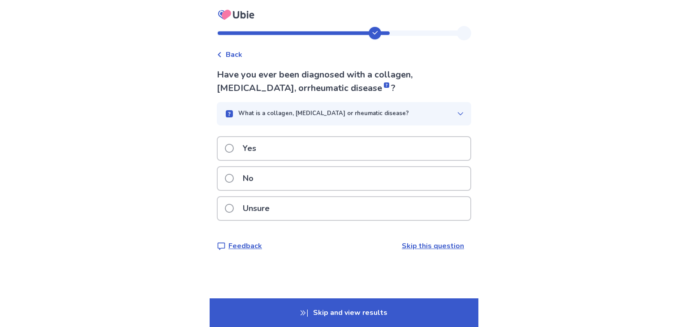
click at [383, 174] on div "No" at bounding box center [344, 178] width 253 height 23
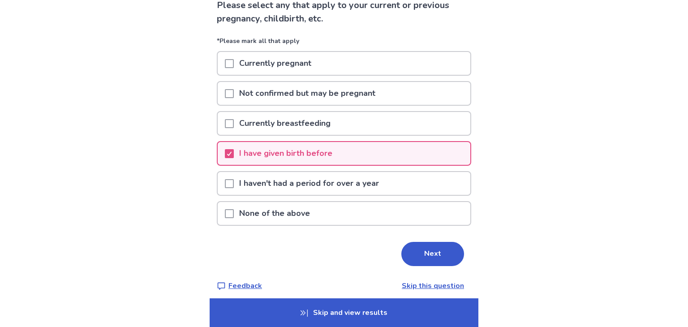
scroll to position [72, 0]
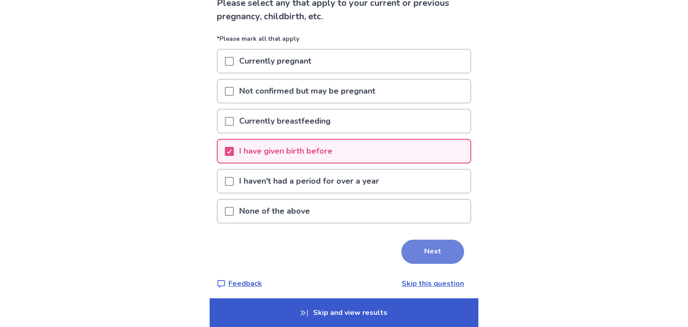
click at [412, 253] on button "Next" at bounding box center [432, 252] width 63 height 24
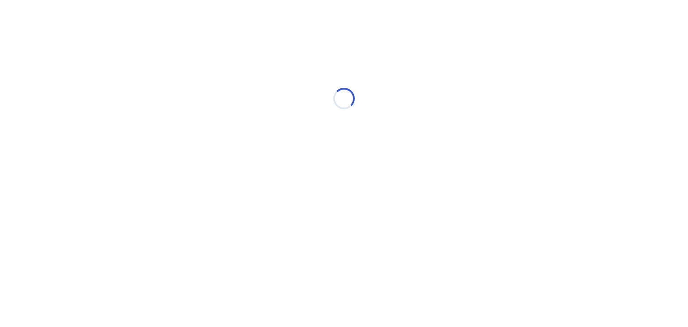
scroll to position [0, 0]
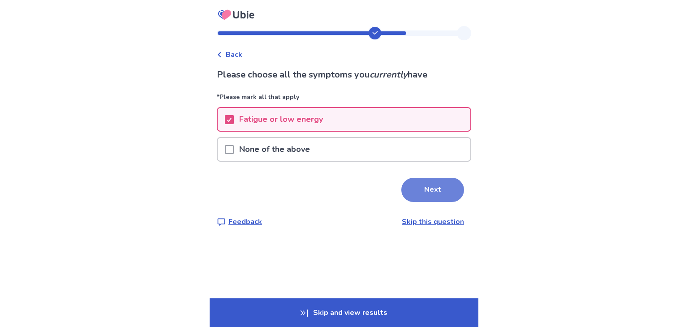
click at [411, 191] on button "Next" at bounding box center [432, 190] width 63 height 24
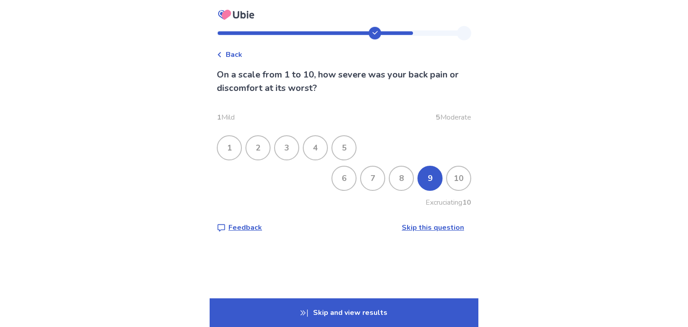
click at [365, 233] on div "Back On a scale from 1 to 10, how severe was your back pain or discomfort at it…" at bounding box center [344, 136] width 269 height 221
click at [524, 252] on div "Back On a scale from 1 to 10, how severe was your back pain or discomfort at it…" at bounding box center [344, 163] width 688 height 327
click at [422, 185] on div "9" at bounding box center [429, 178] width 23 height 23
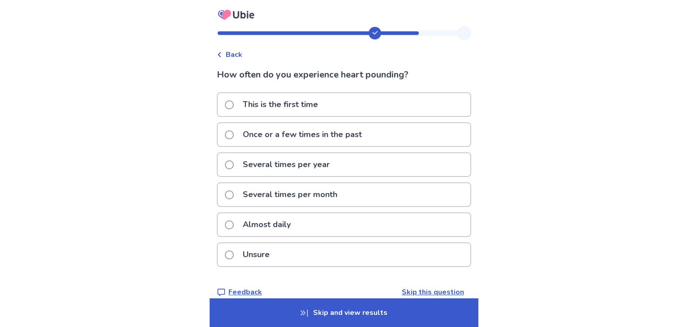
click at [344, 249] on div "Unsure" at bounding box center [344, 254] width 253 height 23
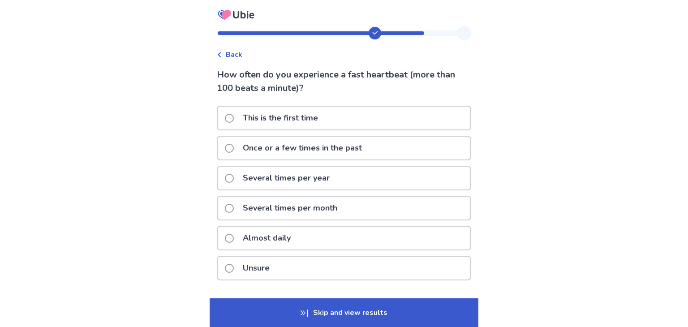
click at [340, 266] on div "Unsure" at bounding box center [344, 268] width 253 height 23
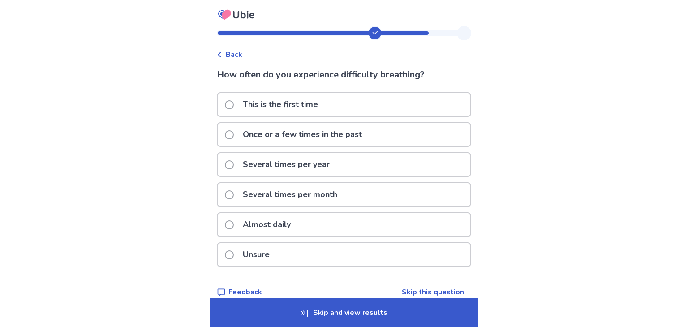
click at [331, 221] on div "Almost daily" at bounding box center [344, 224] width 253 height 23
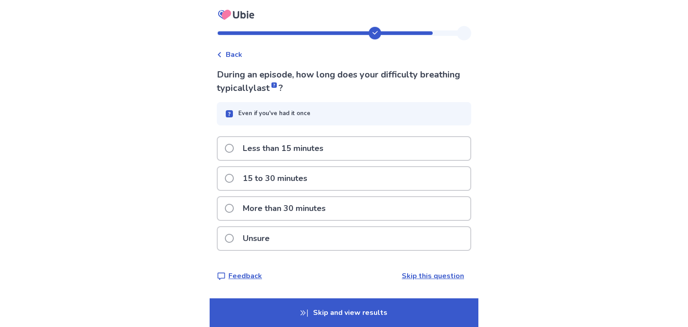
click at [331, 238] on div "Unsure" at bounding box center [344, 238] width 253 height 23
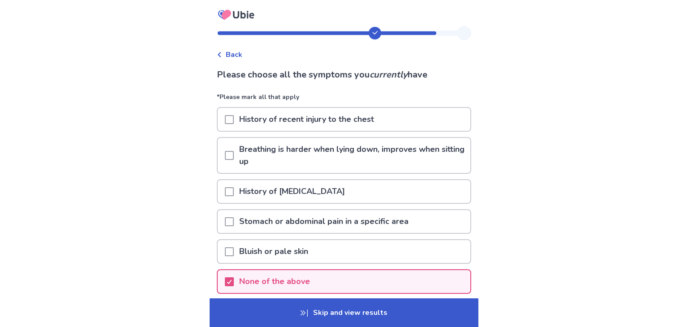
click at [327, 282] on div "None of the above" at bounding box center [344, 281] width 253 height 23
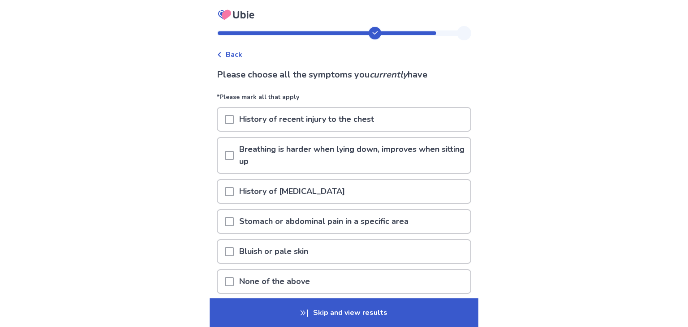
click at [327, 282] on div "None of the above" at bounding box center [344, 281] width 253 height 23
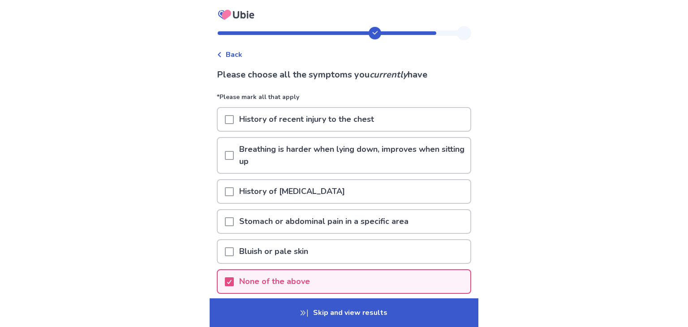
click at [516, 258] on div "Back Please choose all the symptoms you currently have *Please mark all that ap…" at bounding box center [344, 201] width 688 height 402
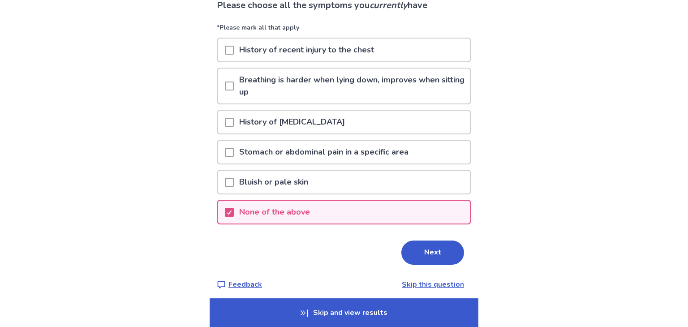
scroll to position [72, 0]
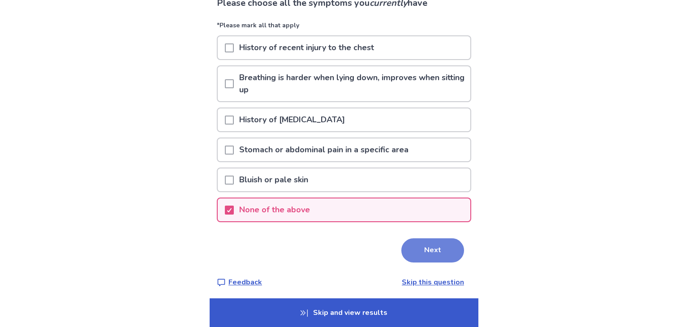
click at [447, 249] on button "Next" at bounding box center [432, 250] width 63 height 24
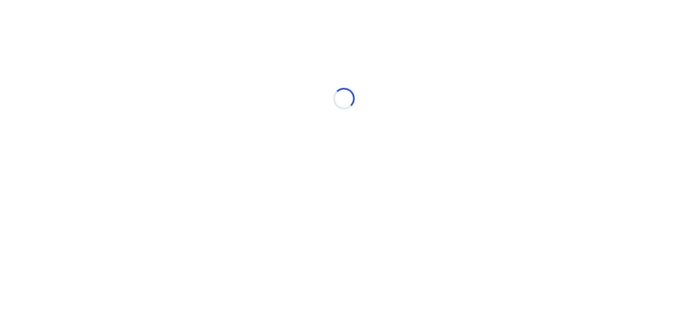
scroll to position [0, 0]
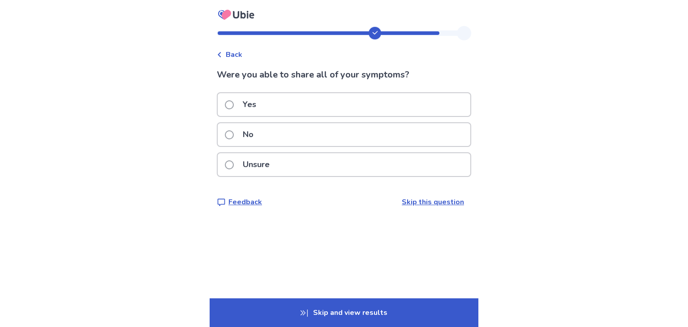
click at [336, 136] on div "No" at bounding box center [344, 134] width 253 height 23
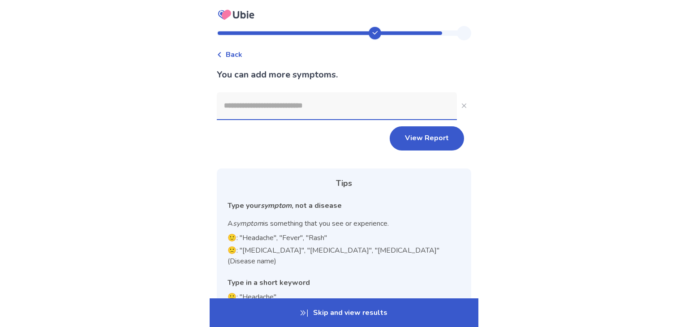
click at [301, 104] on input at bounding box center [337, 105] width 240 height 27
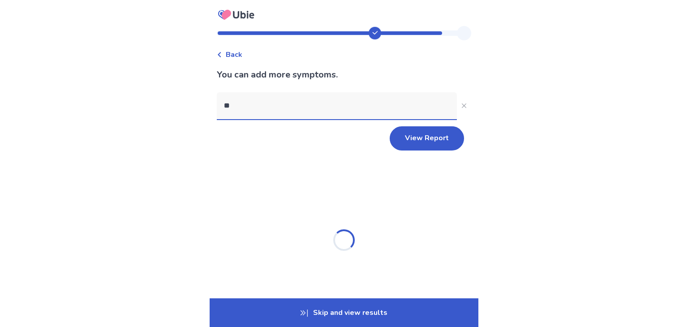
type input "*"
type input "**********"
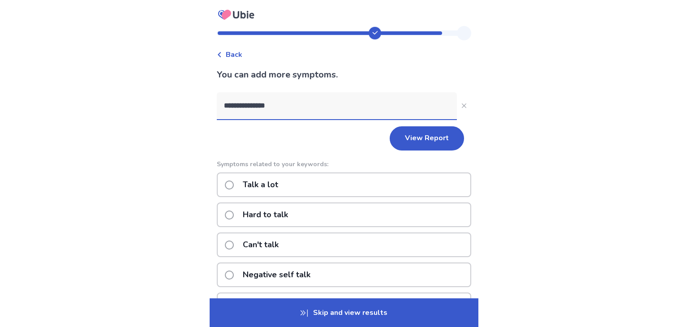
click at [279, 212] on p "Hard to talk" at bounding box center [265, 214] width 56 height 23
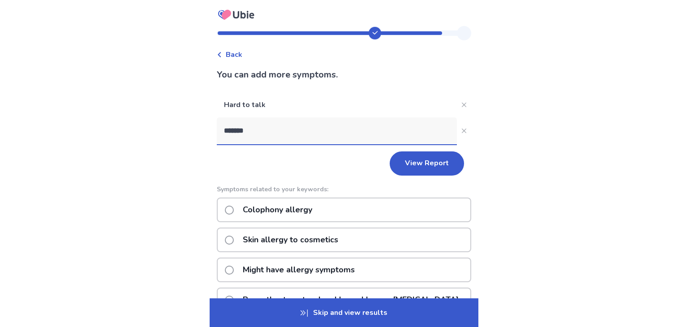
click at [178, 239] on div "Back You can add more symptoms. Hard to talk ******* View Report Symptoms relat…" at bounding box center [344, 297] width 688 height 595
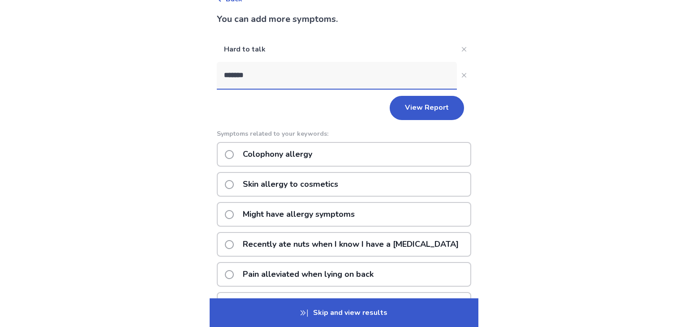
scroll to position [36, 0]
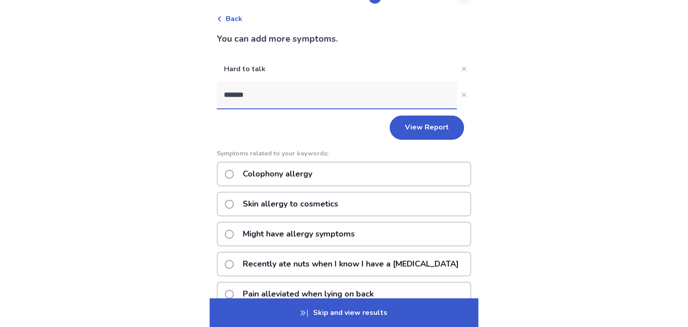
click at [279, 98] on input "*******" at bounding box center [337, 95] width 240 height 27
type input "**********"
click at [275, 231] on p "Might have allergy symptoms" at bounding box center [298, 234] width 123 height 23
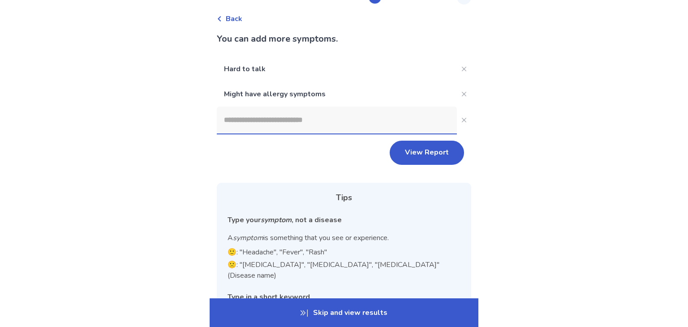
click at [488, 166] on div "Back You can add more symptoms. Hard to talk Might have allergy symptoms View R…" at bounding box center [344, 190] width 688 height 453
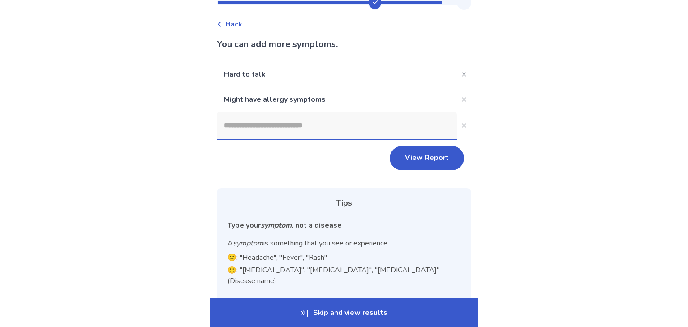
scroll to position [0, 0]
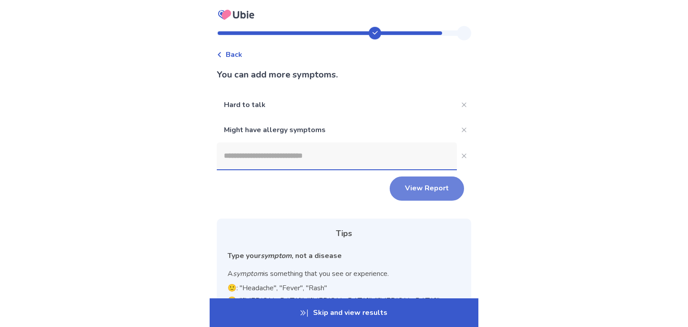
click at [428, 186] on button "View Report" at bounding box center [427, 188] width 74 height 24
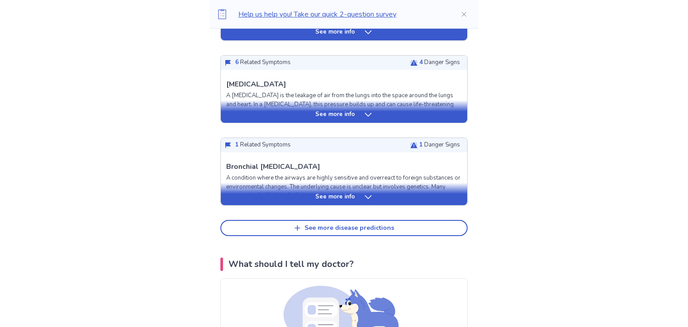
scroll to position [394, 0]
